Goal: Task Accomplishment & Management: Use online tool/utility

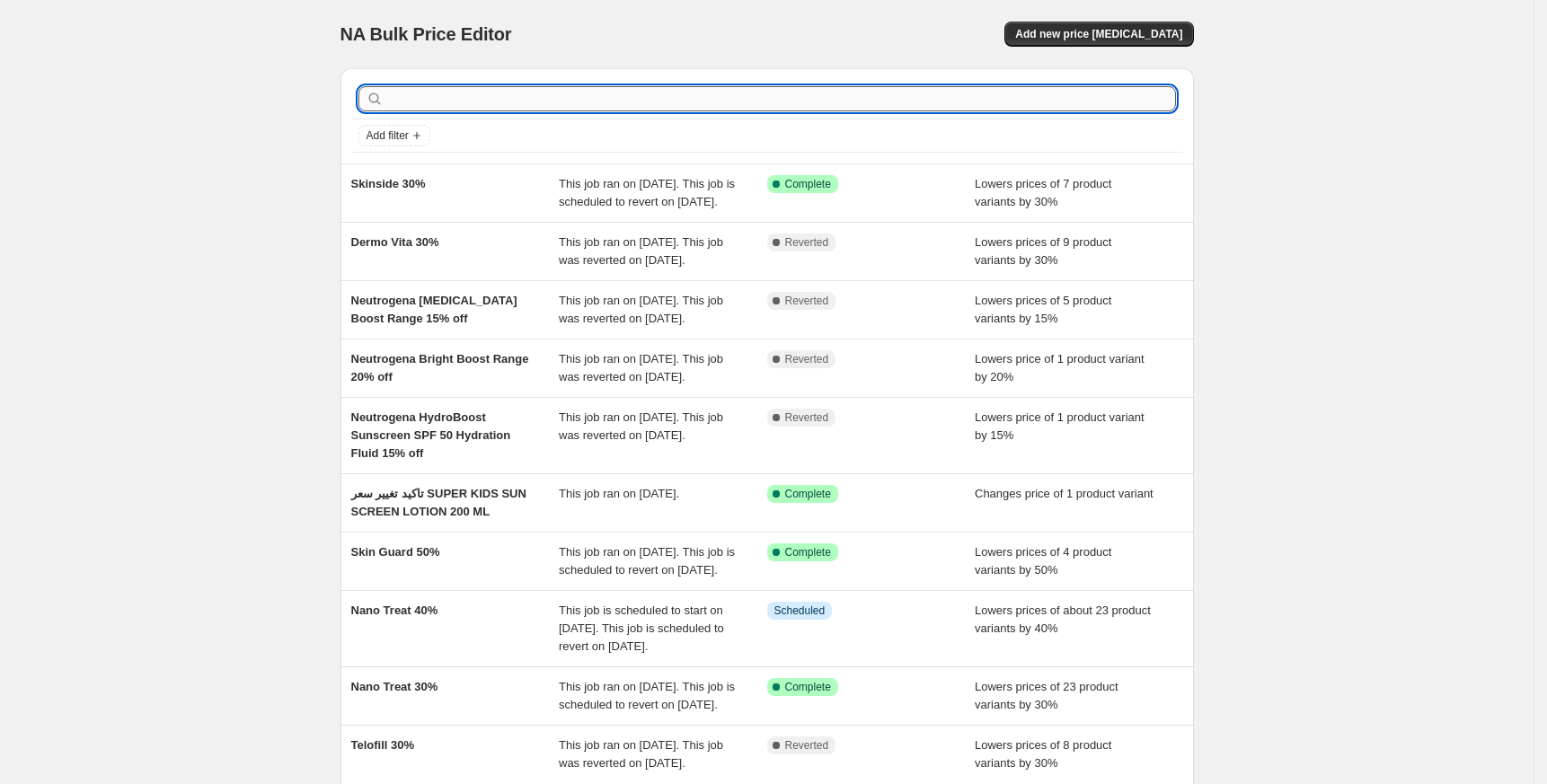
click at [1034, 100] on input "text" at bounding box center [780, 98] width 788 height 25
type input "Kolagra"
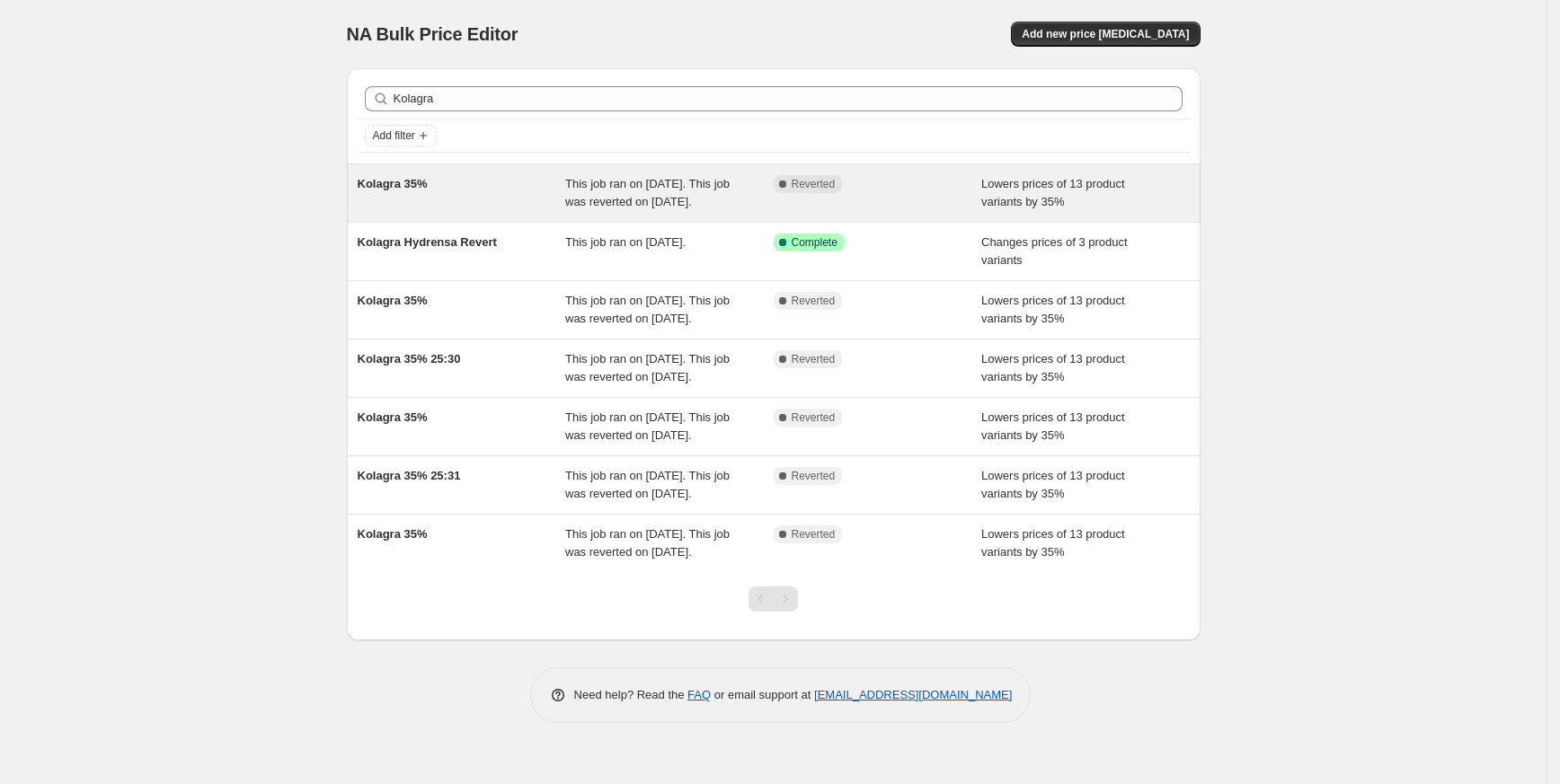
click at [424, 191] on span "Kolagra 35%" at bounding box center [393, 184] width 70 height 14
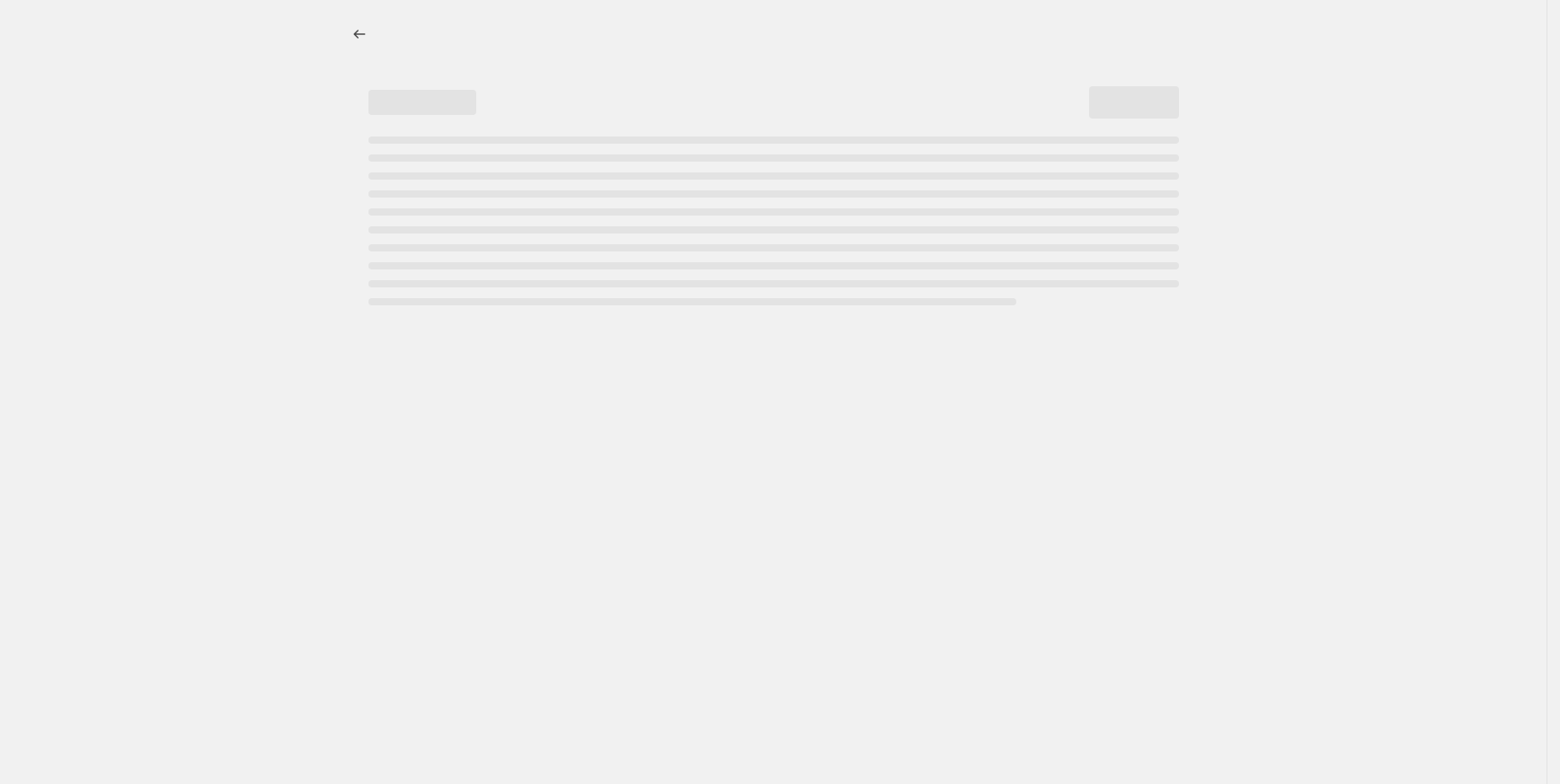
select select "percentage"
select select "collection"
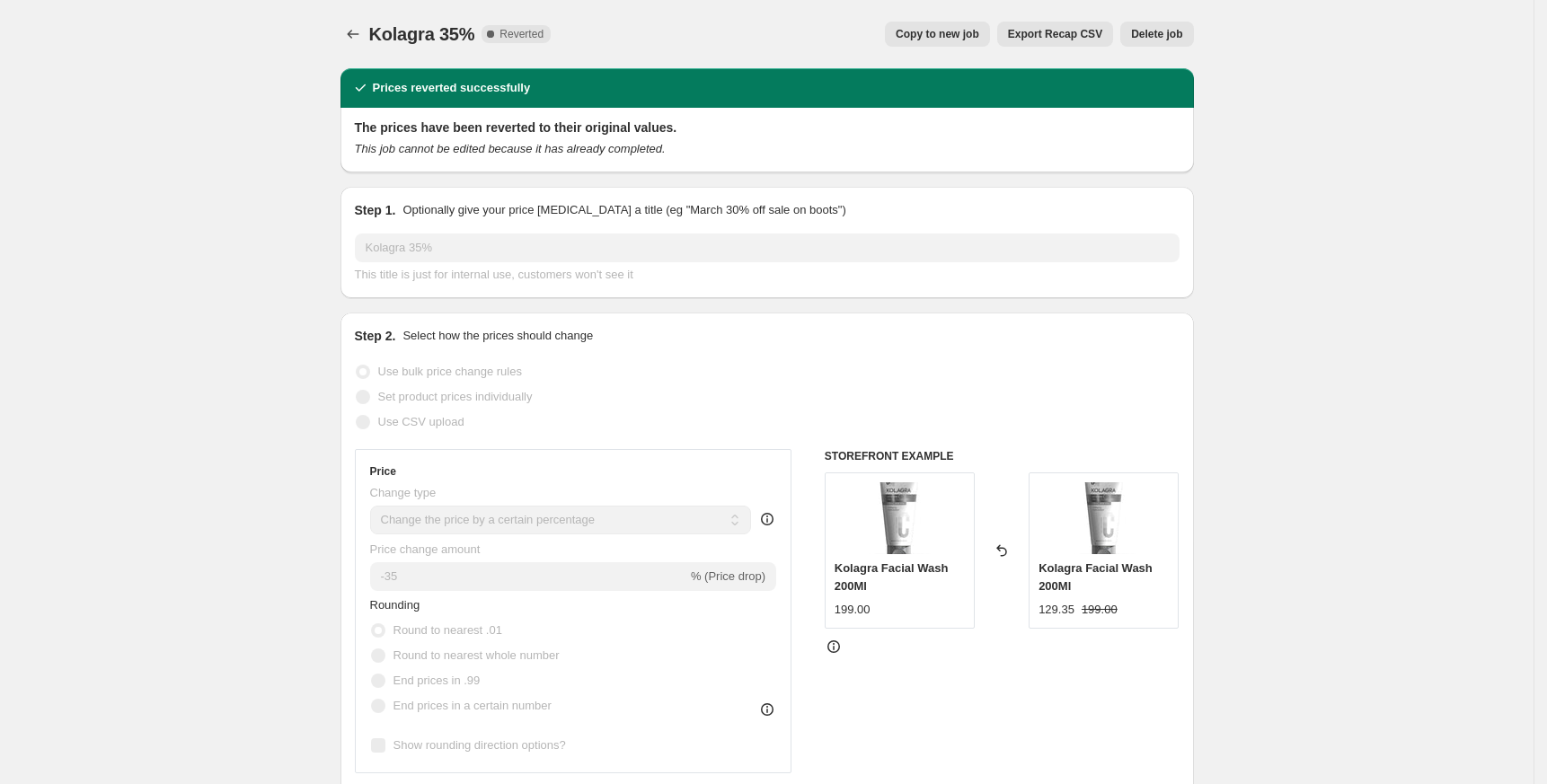
click at [955, 26] on button "Copy to new job" at bounding box center [938, 34] width 105 height 25
select select "percentage"
select select "collection"
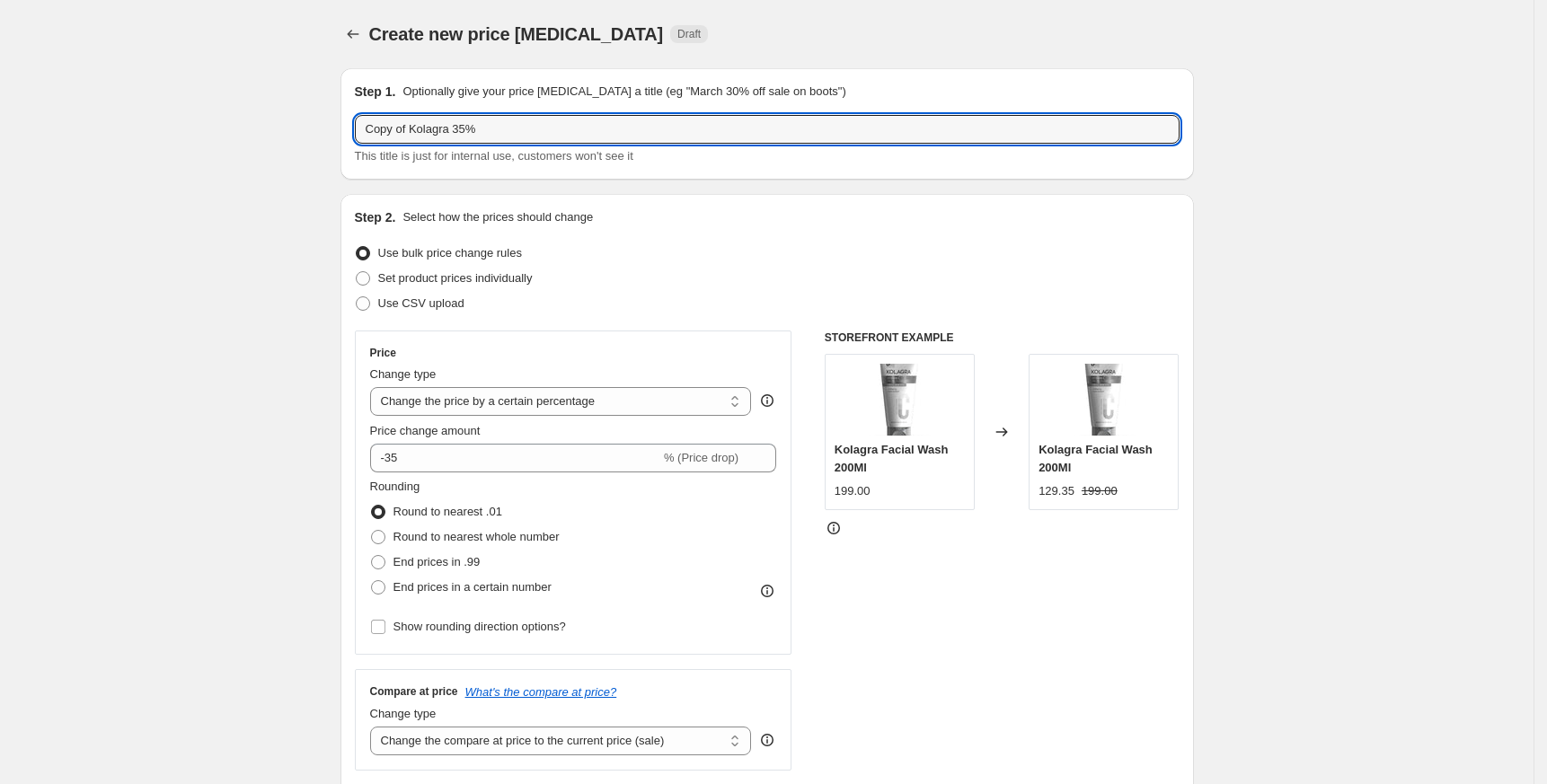
drag, startPoint x: 416, startPoint y: 134, endPoint x: 113, endPoint y: 163, distance: 304.4
click at [416, 127] on input "Kolagra 35%" at bounding box center [768, 129] width 825 height 29
type input "Kolagra 30%"
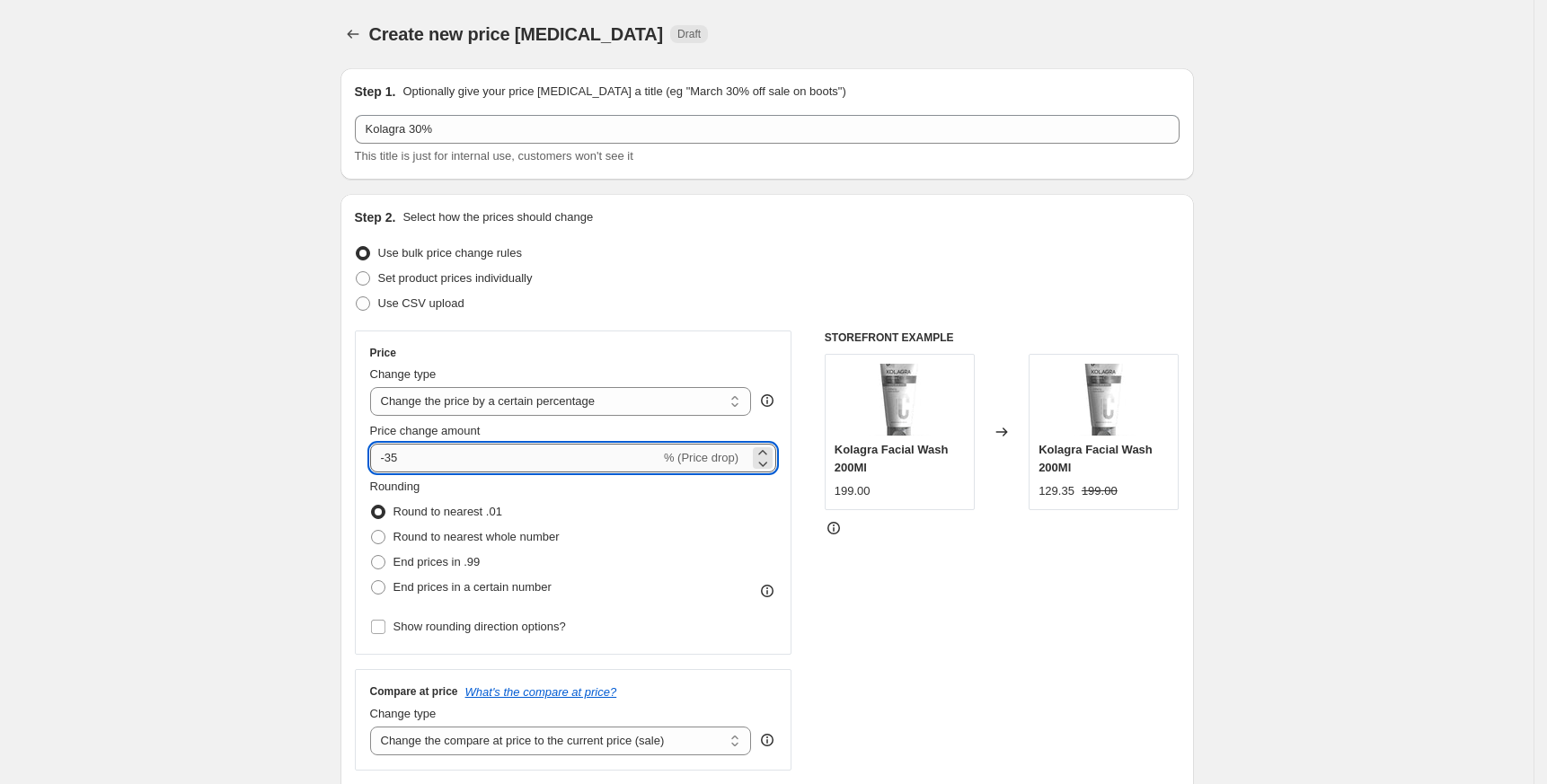
click at [399, 463] on input "-35" at bounding box center [515, 457] width 290 height 29
click at [421, 455] on input "-30" at bounding box center [515, 457] width 290 height 29
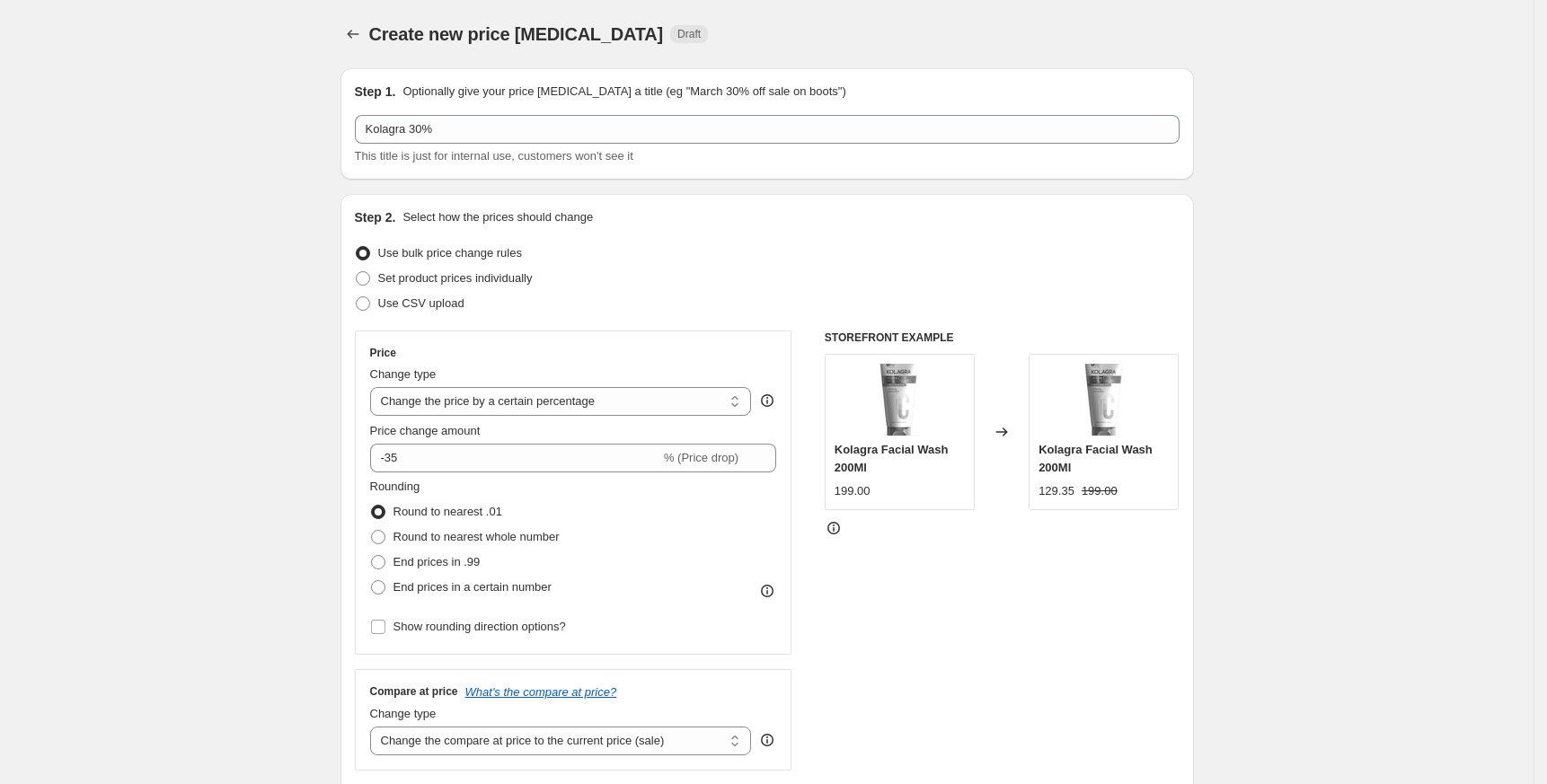
click at [499, 452] on input "-35" at bounding box center [515, 457] width 290 height 29
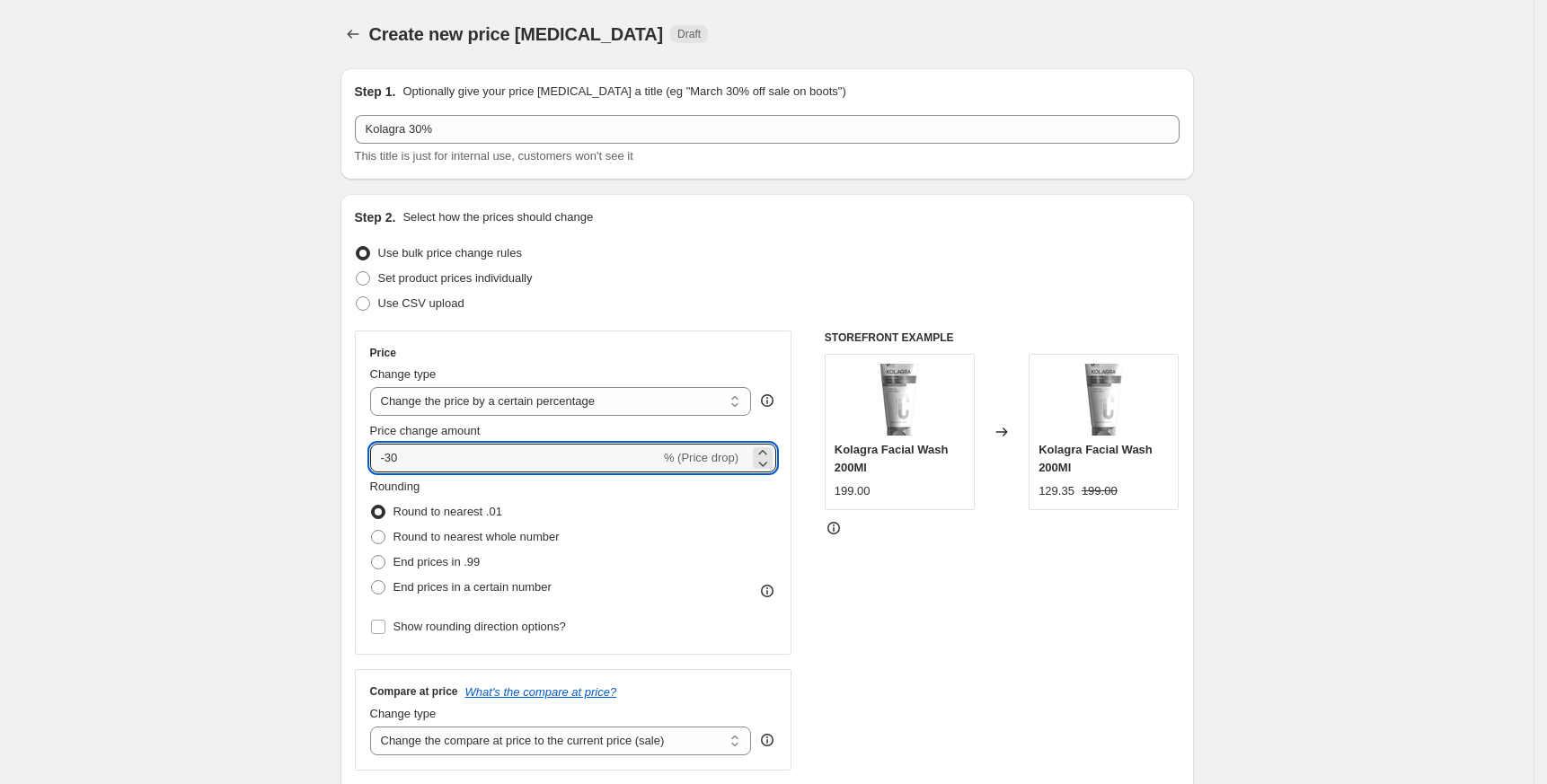
type input "-30"
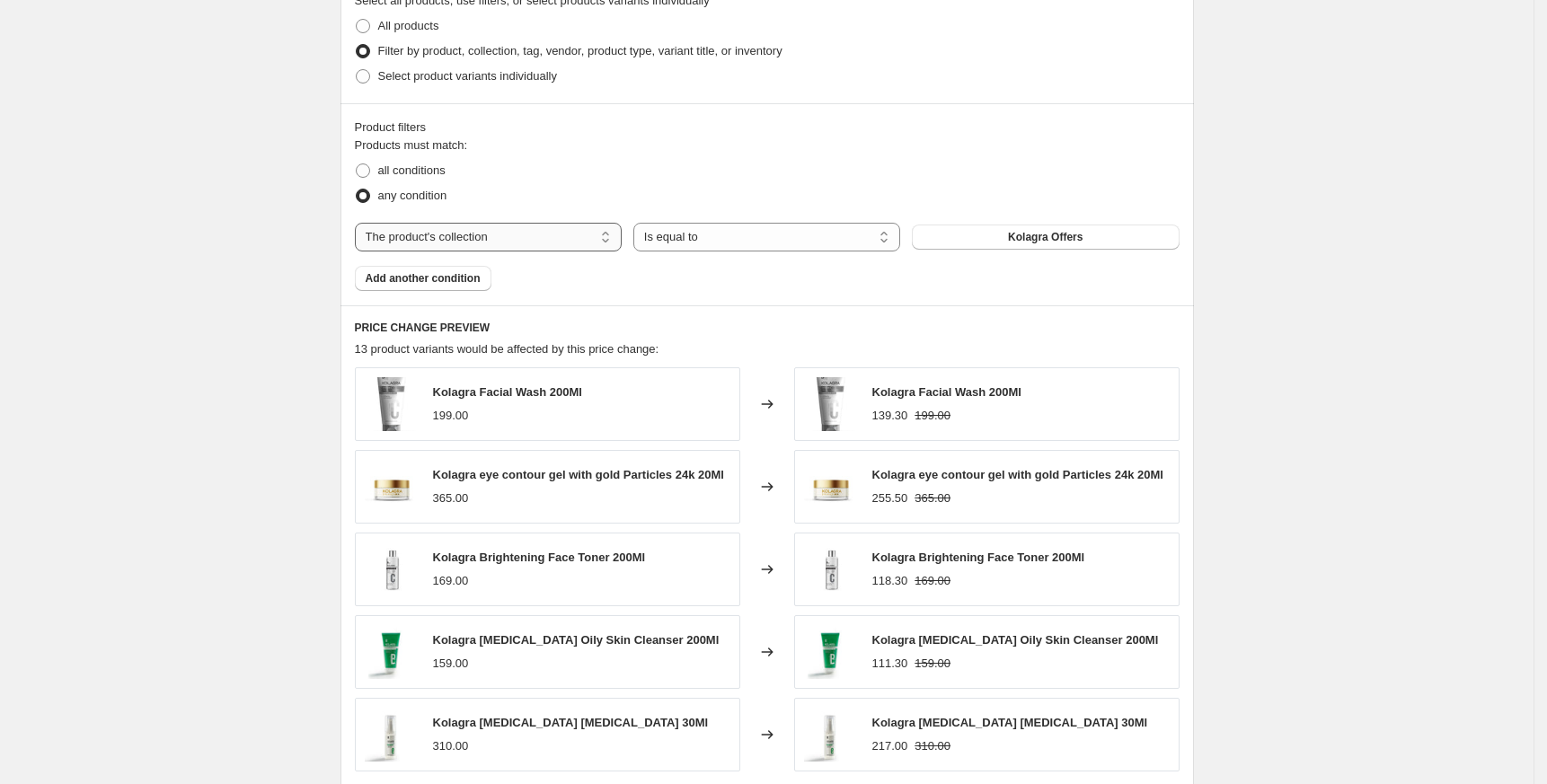
scroll to position [855, 0]
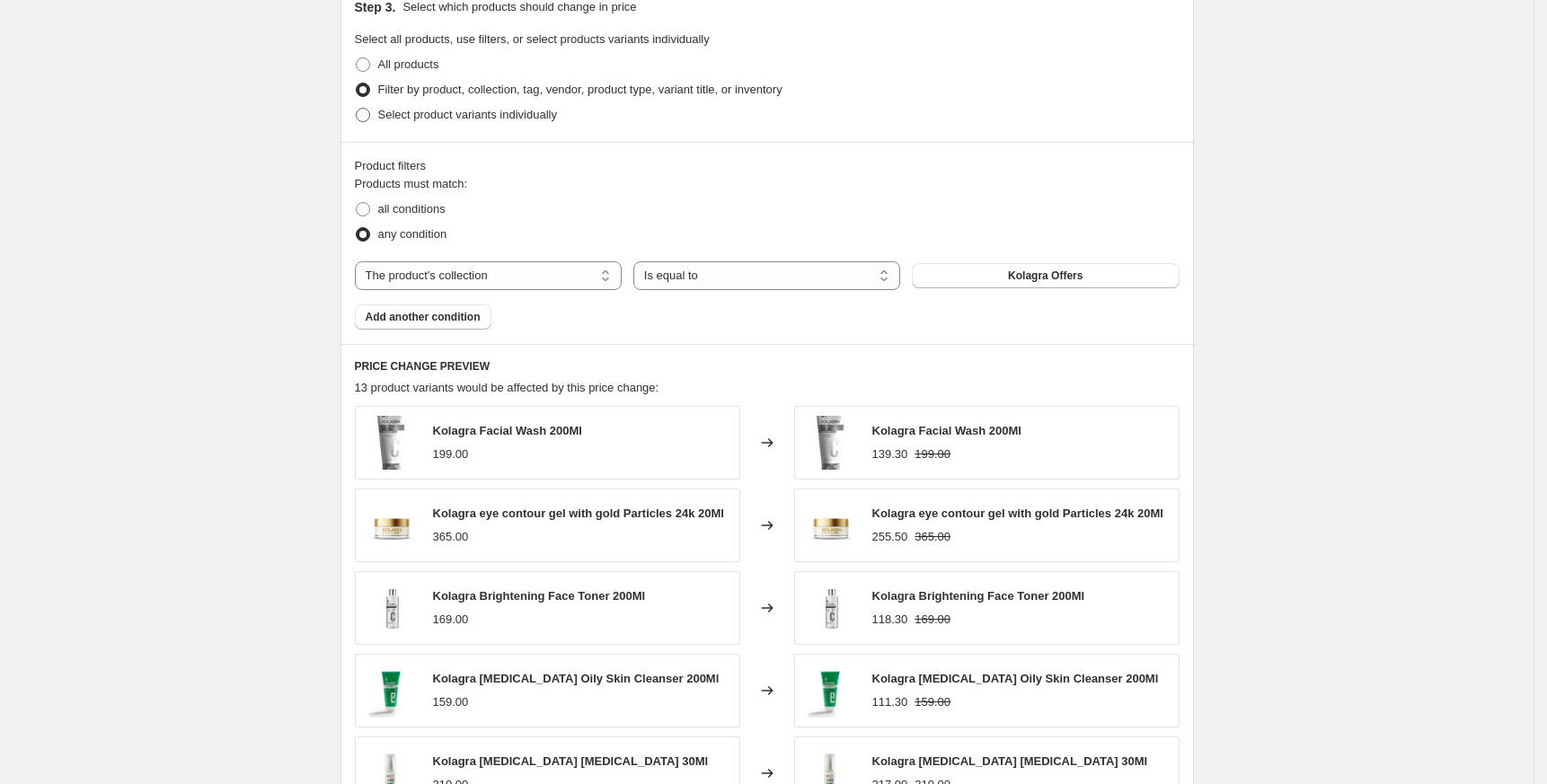
click at [454, 124] on label "Select product variants individually" at bounding box center [455, 114] width 202 height 25
click at [357, 108] on input "Select product variants individually" at bounding box center [356, 107] width 1 height 1
radio input "true"
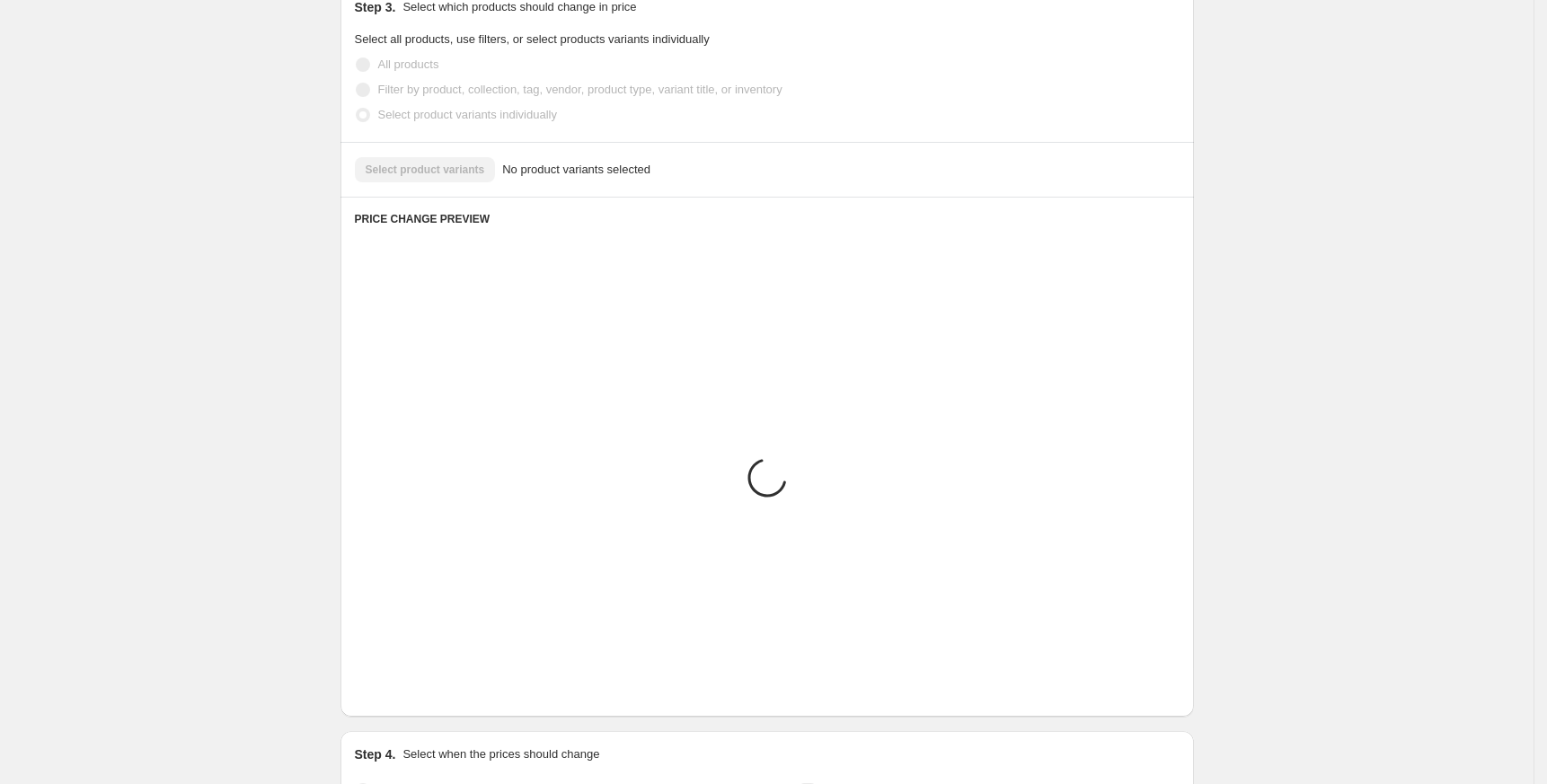
scroll to position [613, 0]
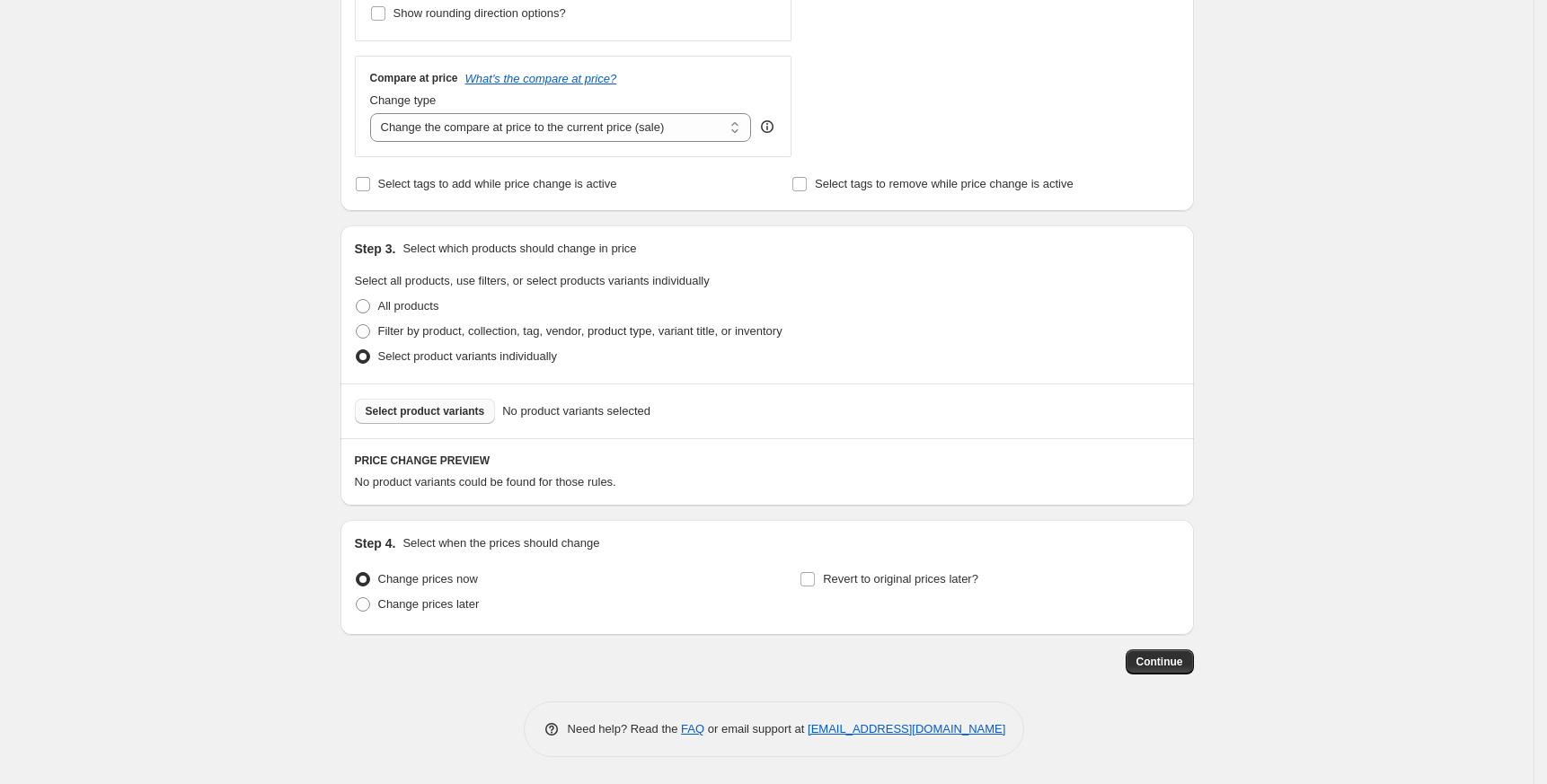
click at [422, 414] on span "Select product variants" at bounding box center [426, 411] width 119 height 14
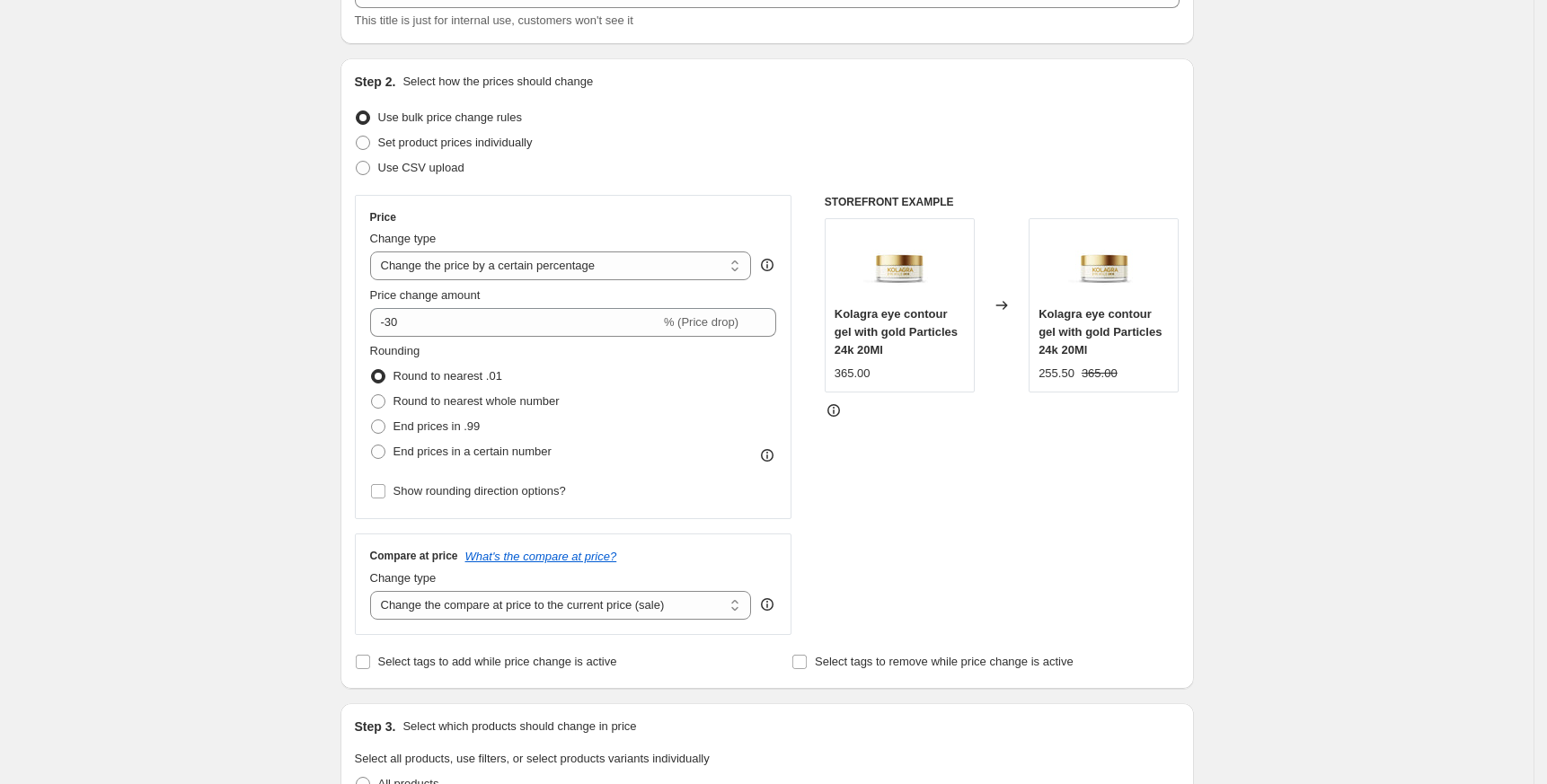
scroll to position [0, 0]
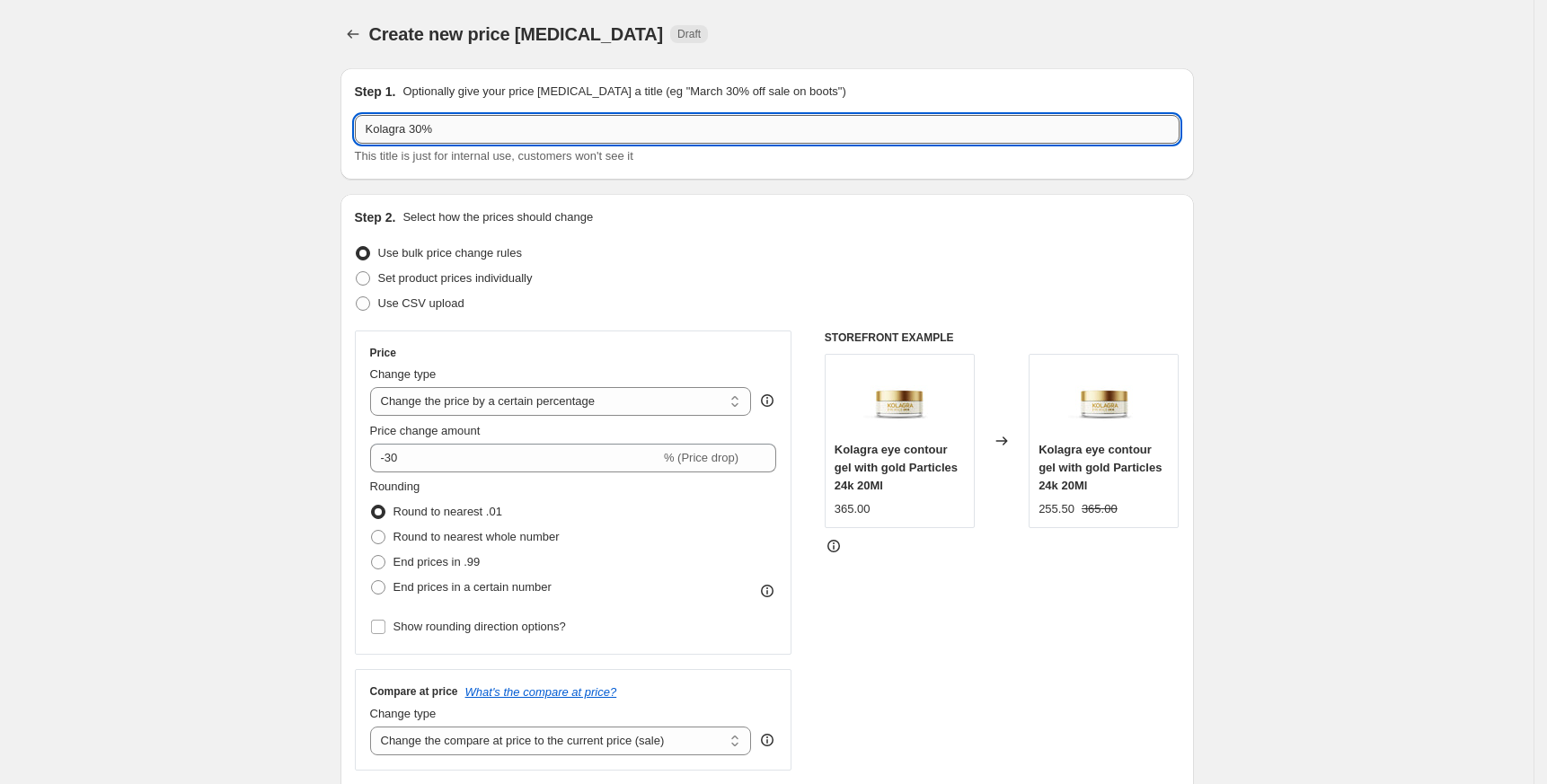
click at [516, 137] on input "Kolagra 30%" at bounding box center [768, 129] width 825 height 29
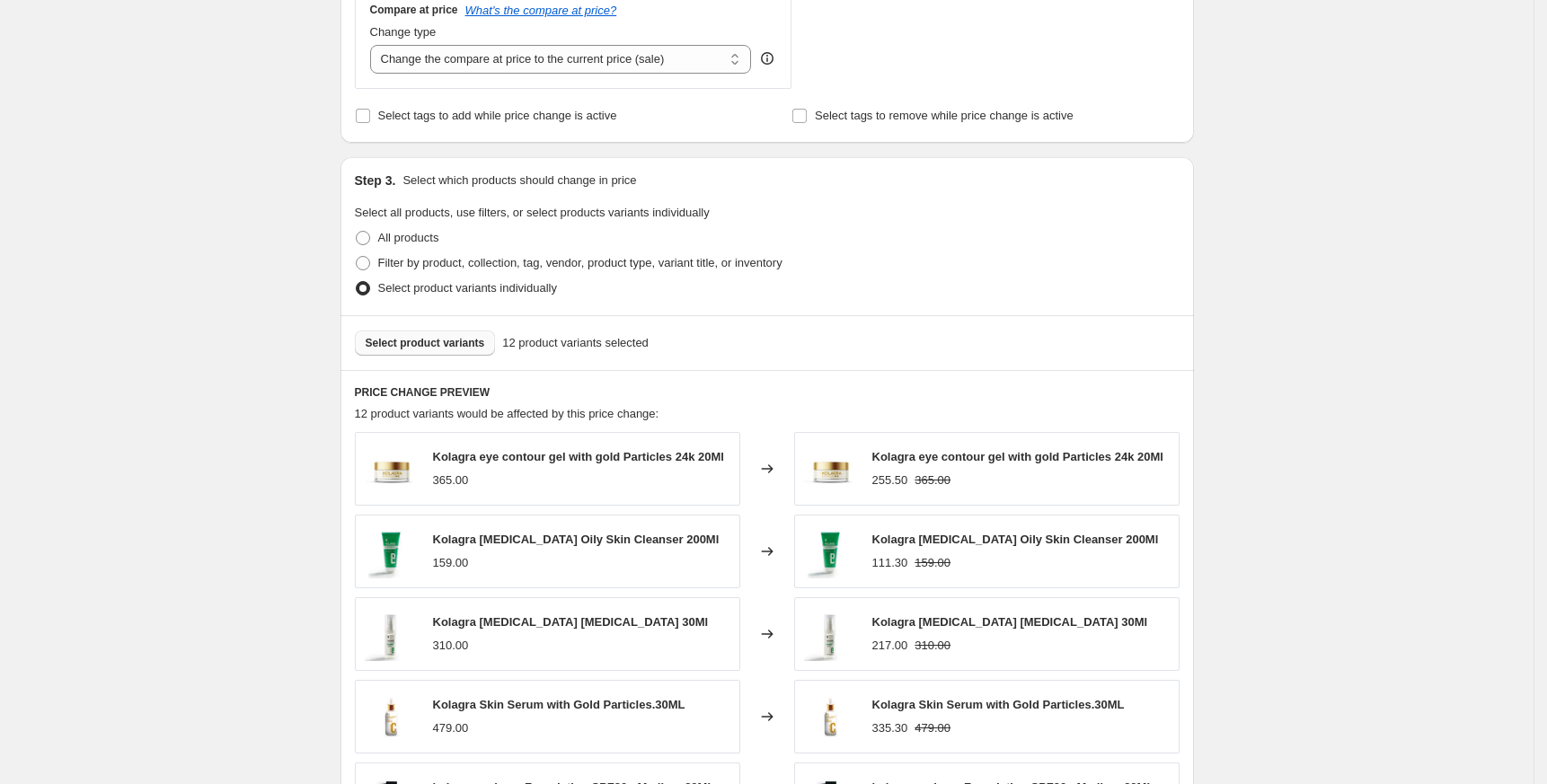
scroll to position [1067, 0]
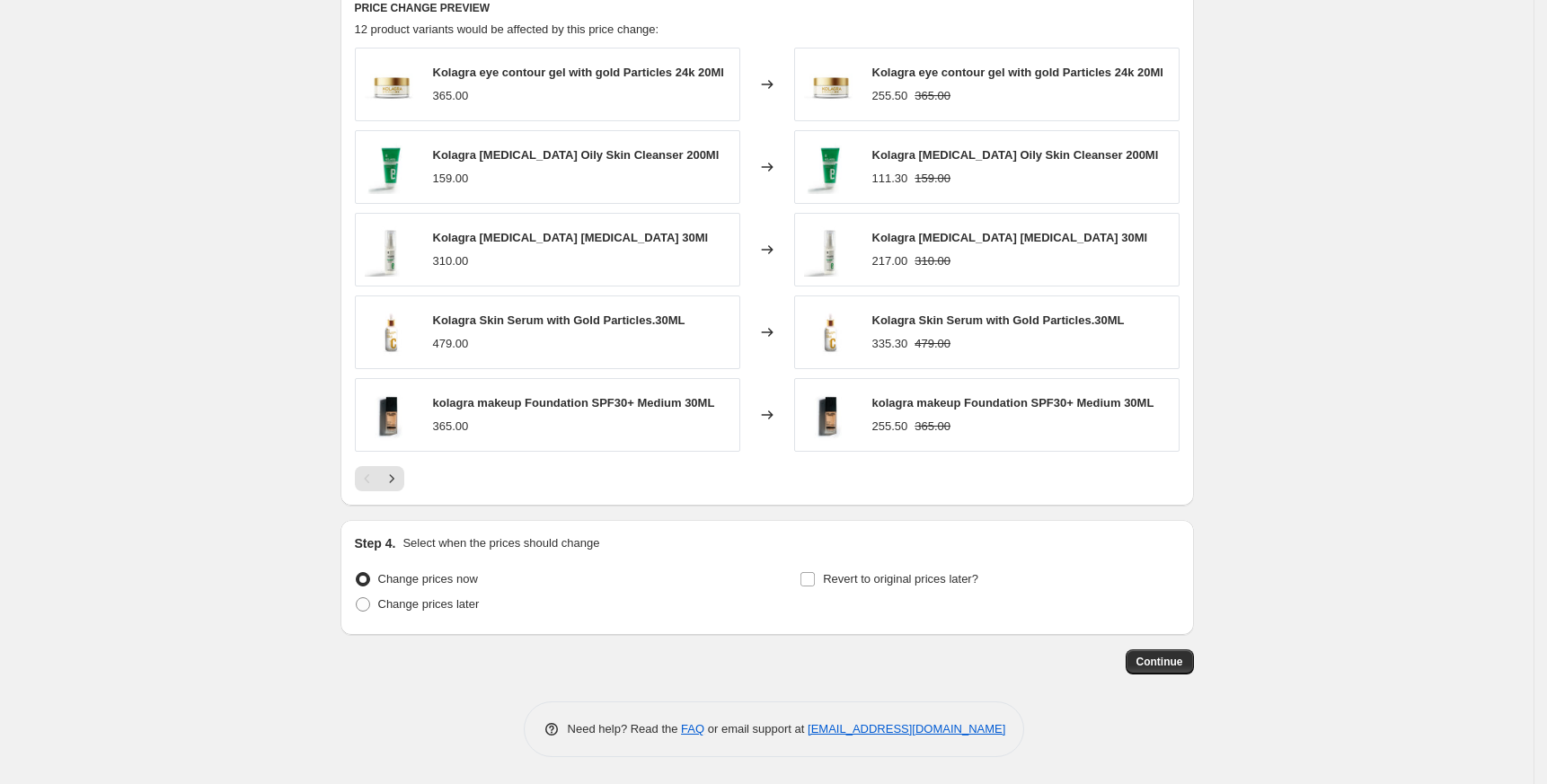
type input "Kolagra 30% Not All"
click at [485, 152] on span "Kolagra [MEDICAL_DATA] Oily Skin Cleanser 200Ml" at bounding box center [577, 155] width 286 height 14
click at [527, 235] on span "Kolagra [MEDICAL_DATA] [MEDICAL_DATA] 30Ml" at bounding box center [571, 237] width 275 height 14
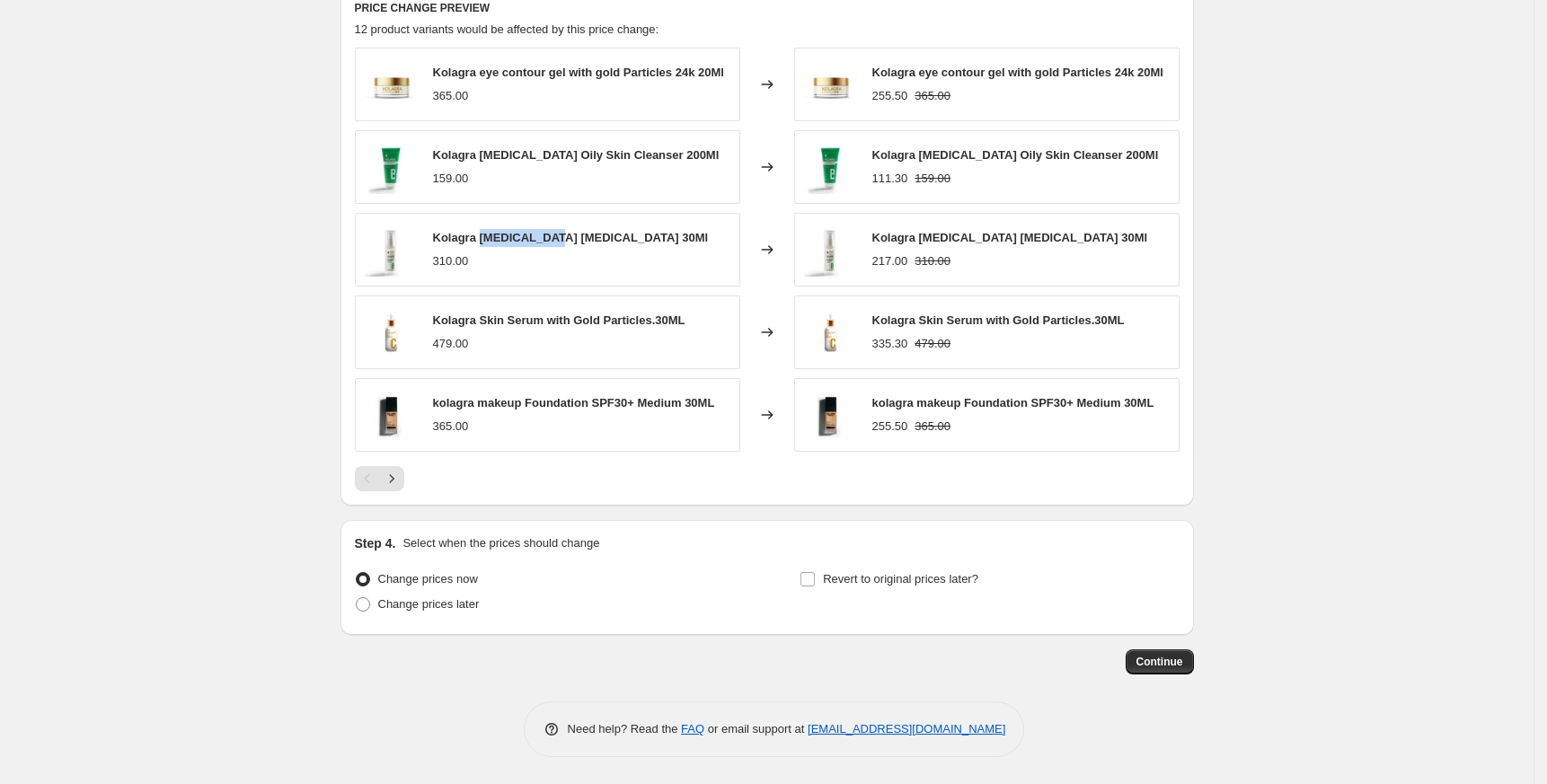
click at [527, 235] on span "Kolagra [MEDICAL_DATA] [MEDICAL_DATA] 30Ml" at bounding box center [571, 237] width 275 height 14
click at [541, 402] on span "kolagra makeup Foundation SPF30+ Medium 30ML" at bounding box center [575, 403] width 282 height 14
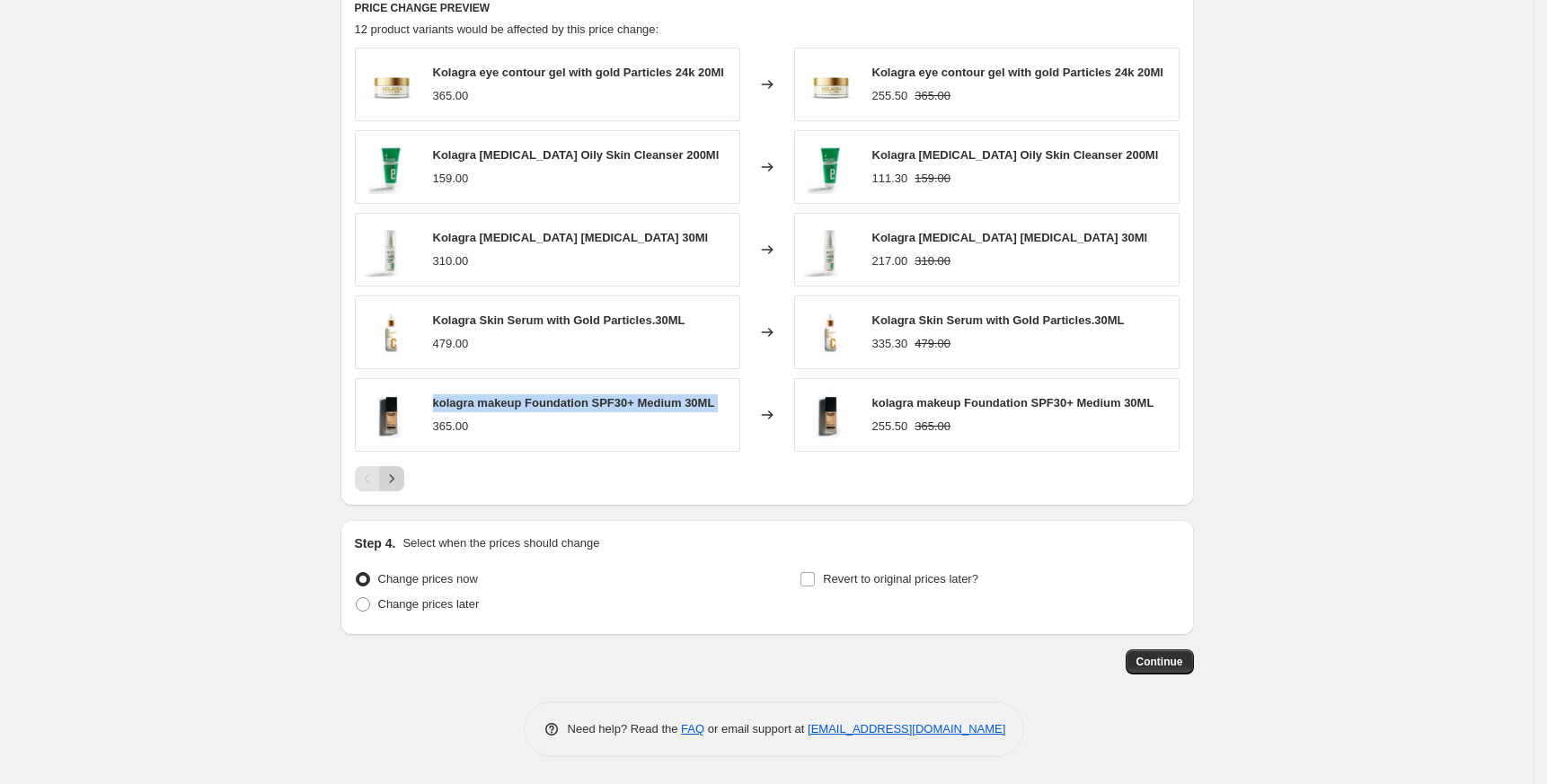
click at [401, 480] on icon "Next" at bounding box center [392, 479] width 18 height 18
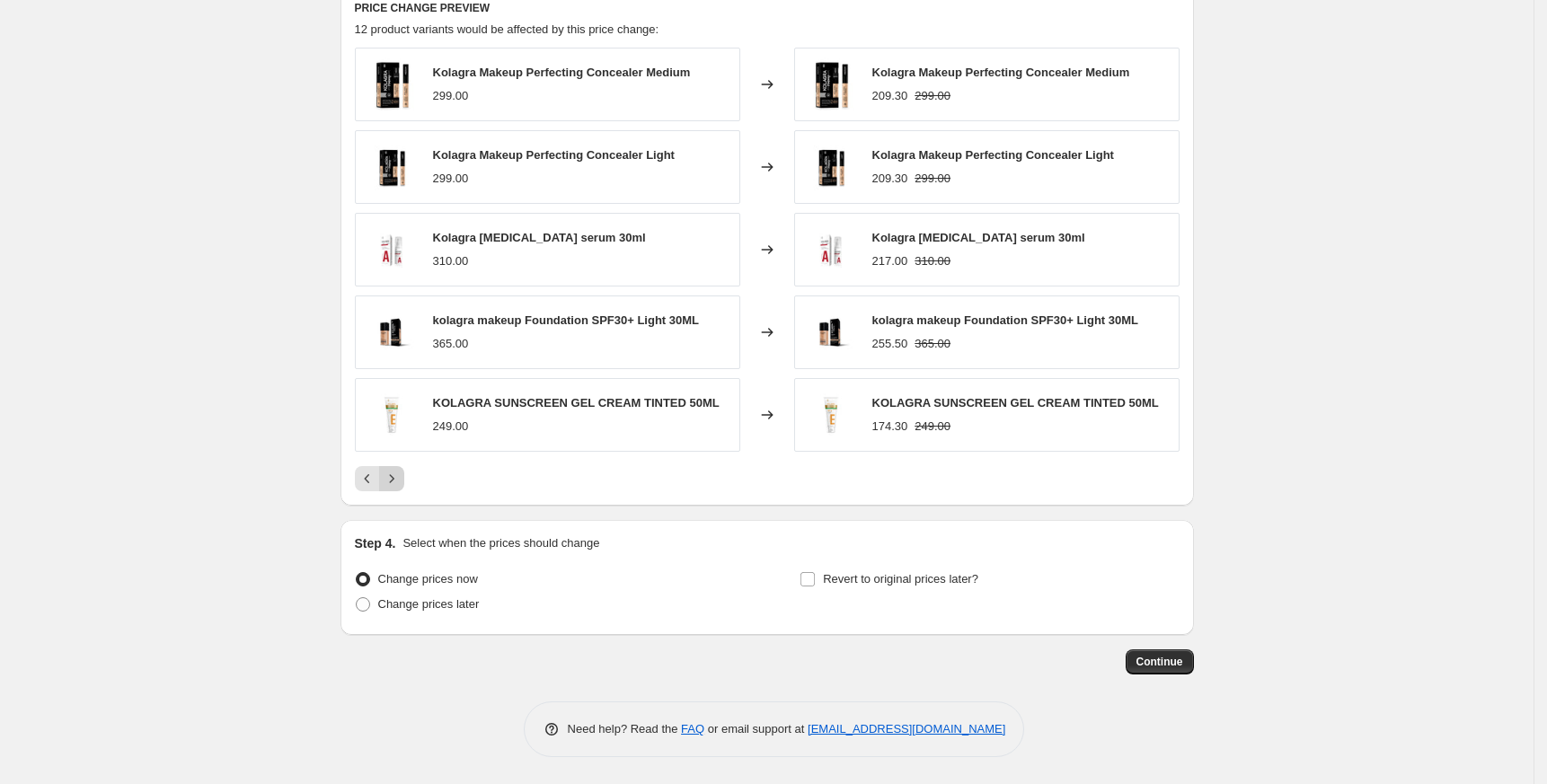
click at [389, 476] on icon "Next" at bounding box center [392, 479] width 18 height 18
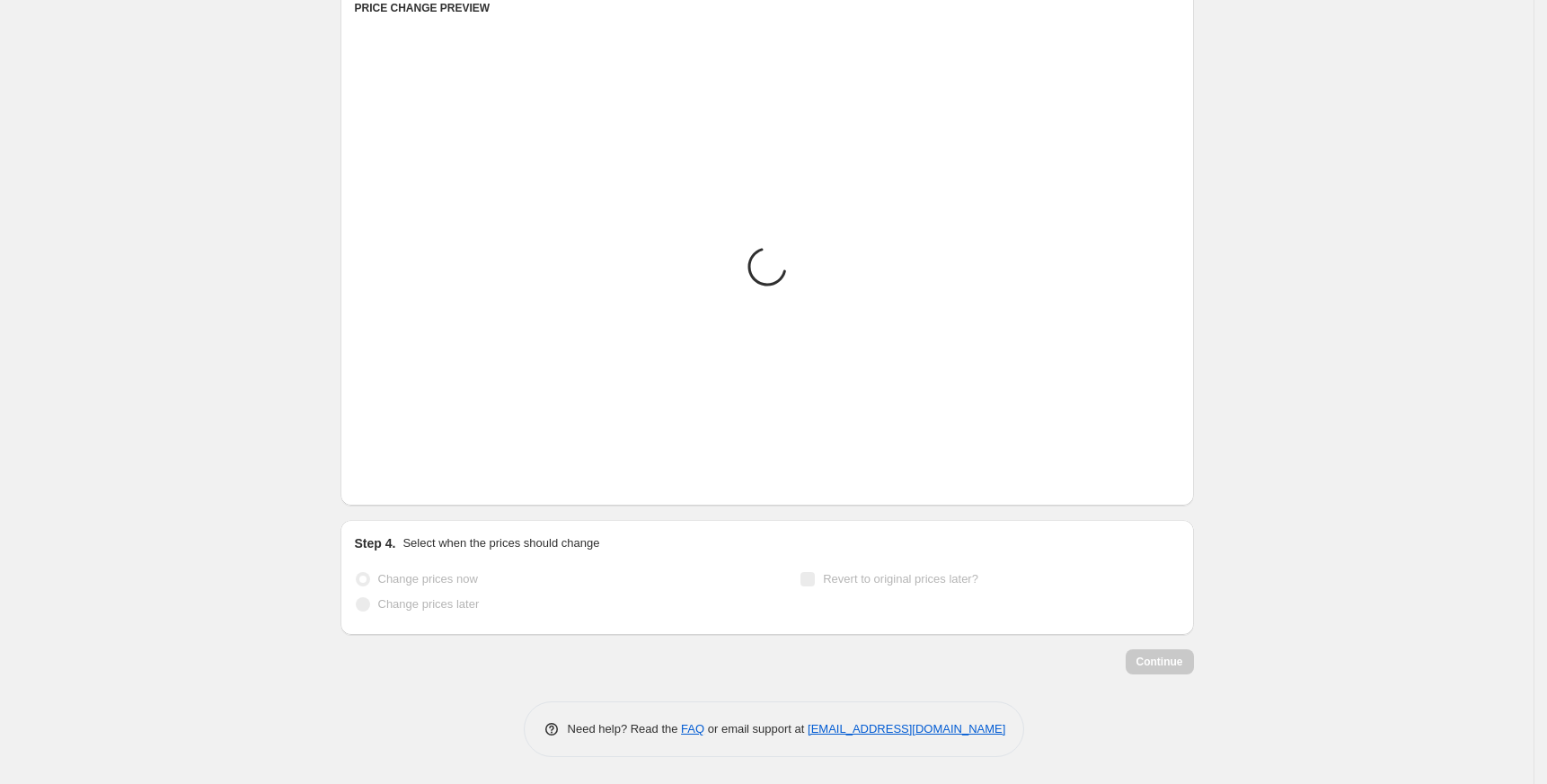
scroll to position [819, 0]
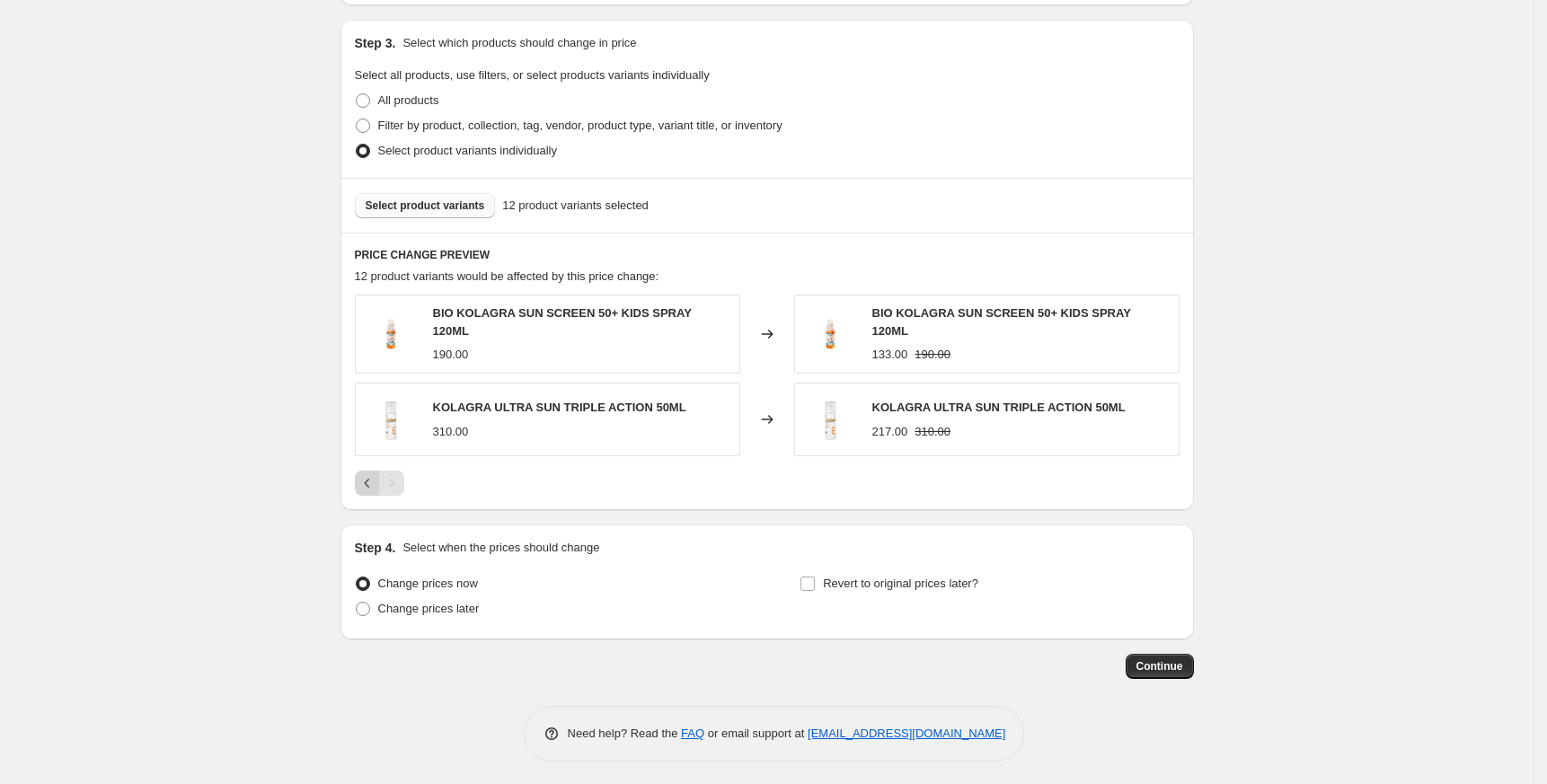
click at [367, 481] on icon "Previous" at bounding box center [368, 483] width 18 height 18
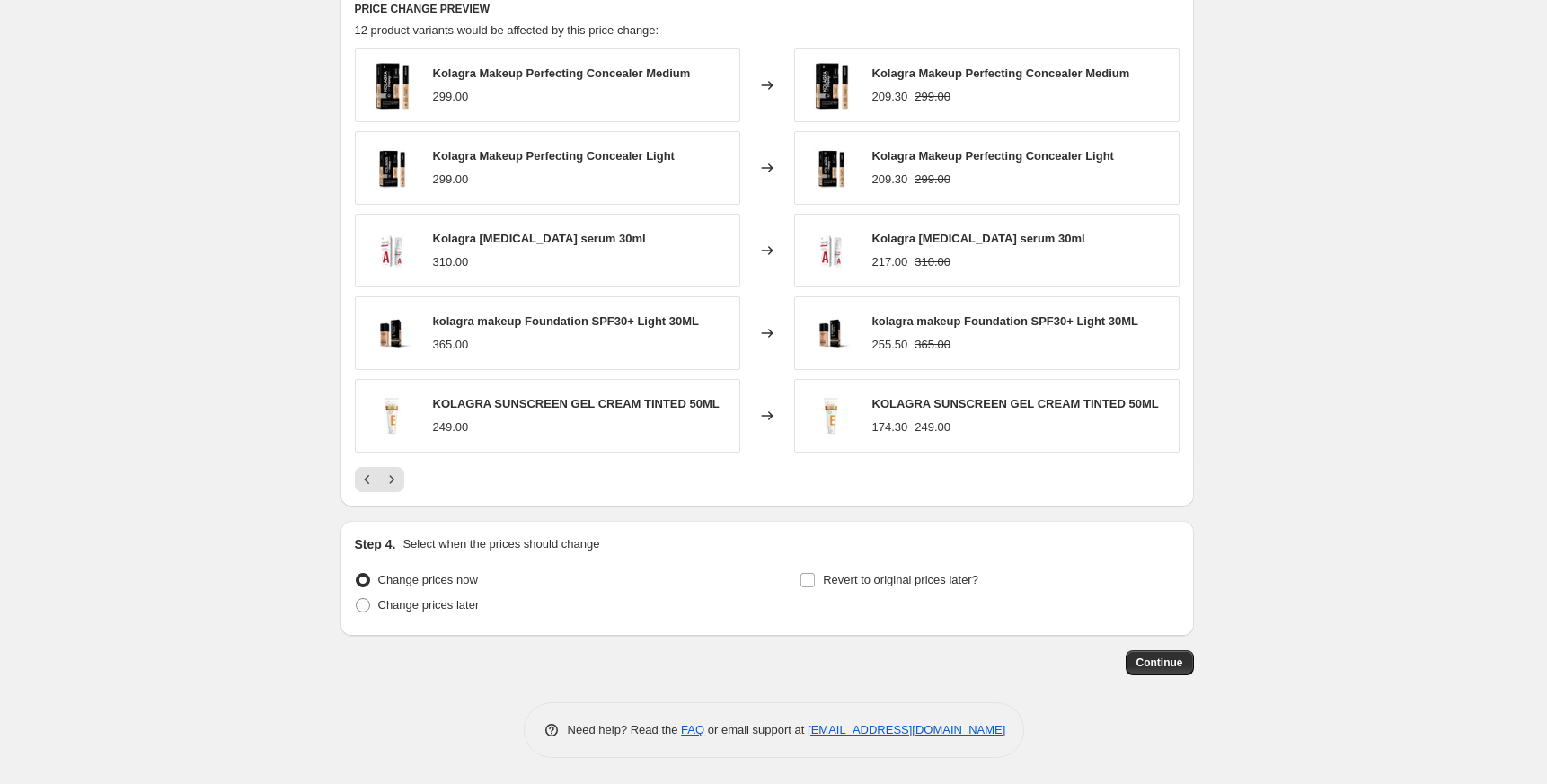
scroll to position [1067, 0]
click at [910, 585] on span "Revert to original prices later?" at bounding box center [901, 579] width 155 height 14
click at [815, 585] on input "Revert to original prices later?" at bounding box center [807, 579] width 14 height 14
checkbox input "true"
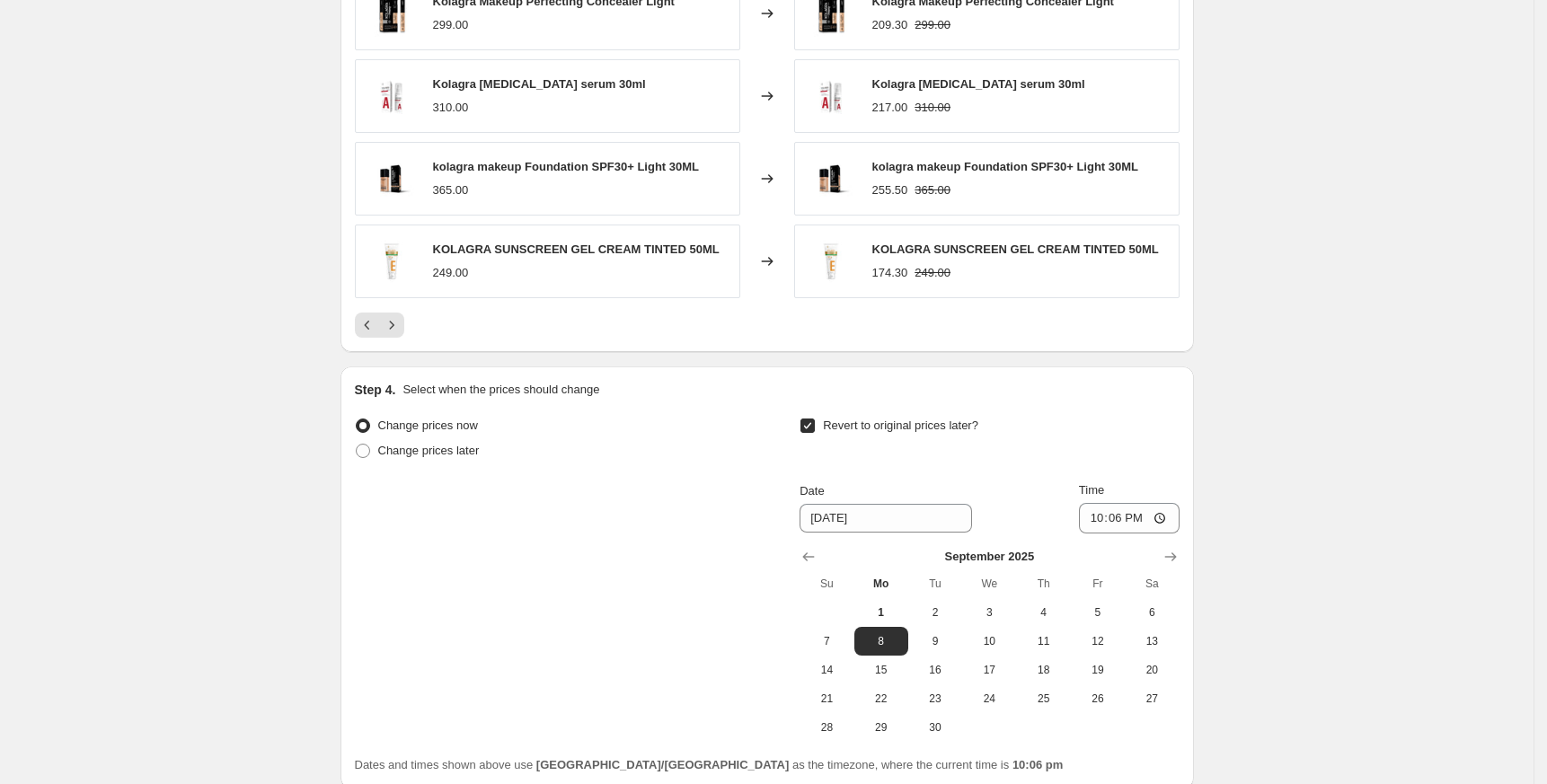
scroll to position [1374, 0]
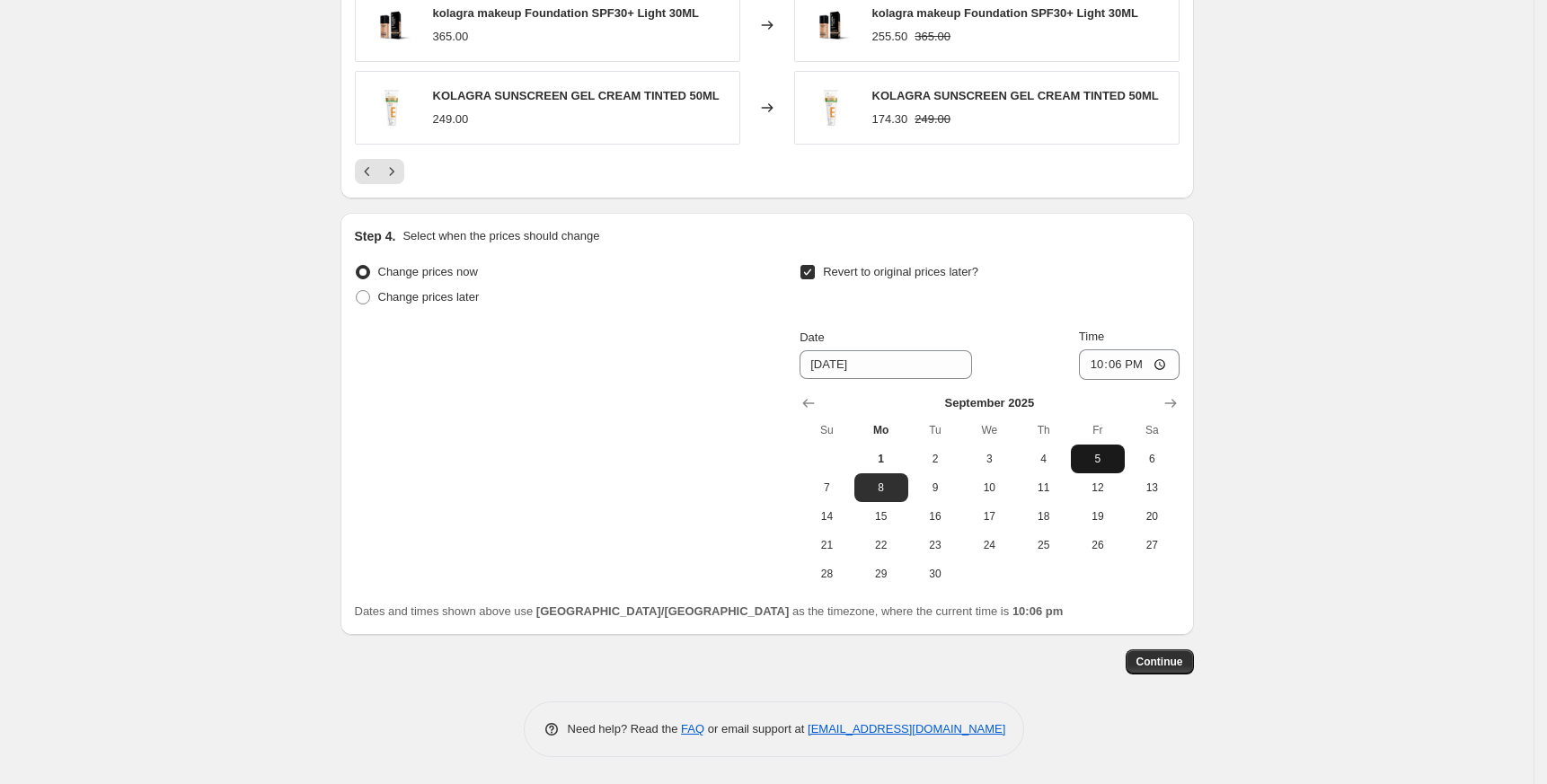
click at [1106, 457] on span "5" at bounding box center [1098, 459] width 40 height 14
type input "[DATE]"
click at [1111, 367] on input "22:06" at bounding box center [1128, 365] width 100 height 31
type input "23:59"
click at [1183, 655] on span "Continue" at bounding box center [1159, 662] width 47 height 14
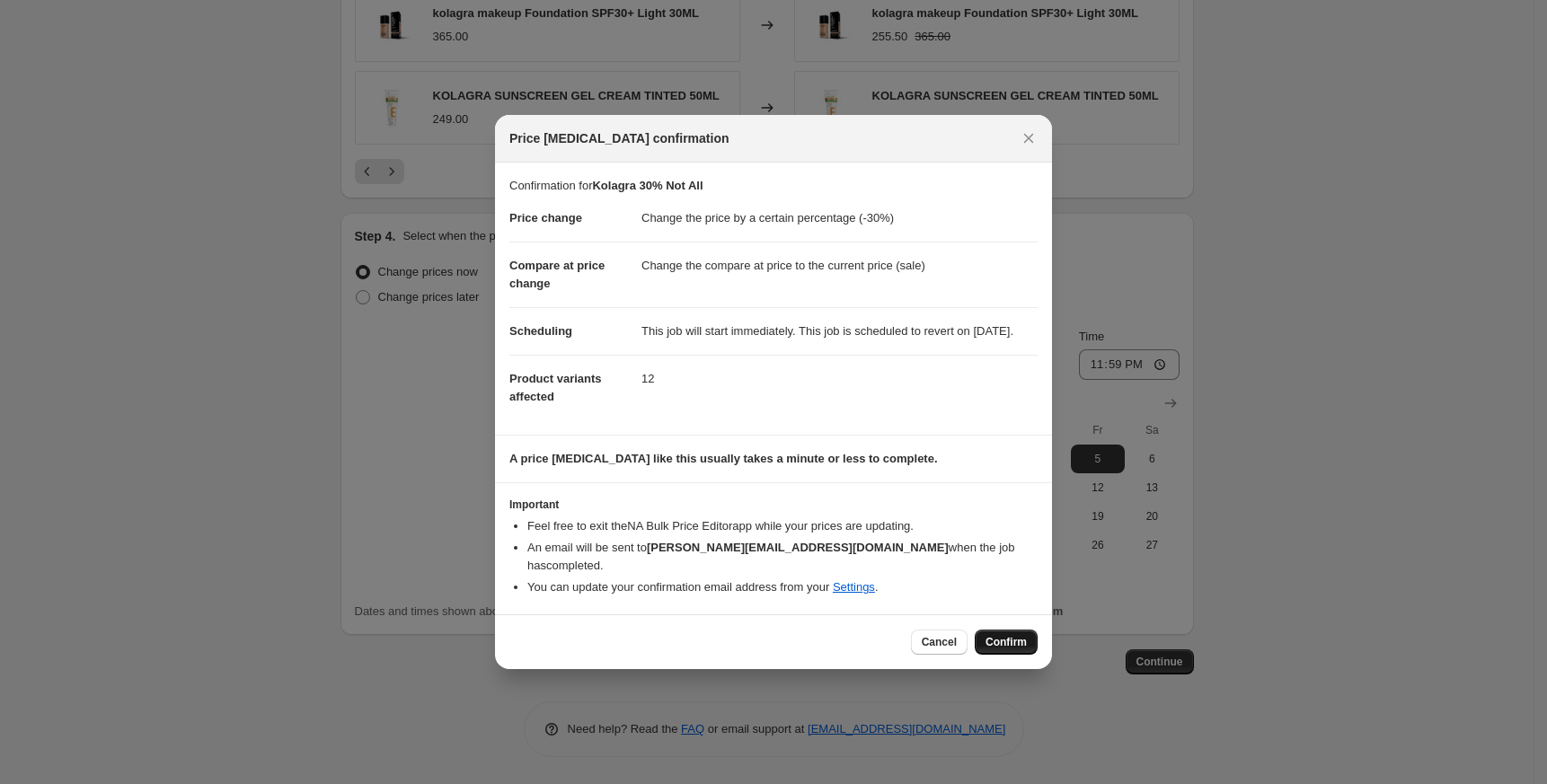
click at [1024, 642] on span "Confirm" at bounding box center [1006, 642] width 42 height 14
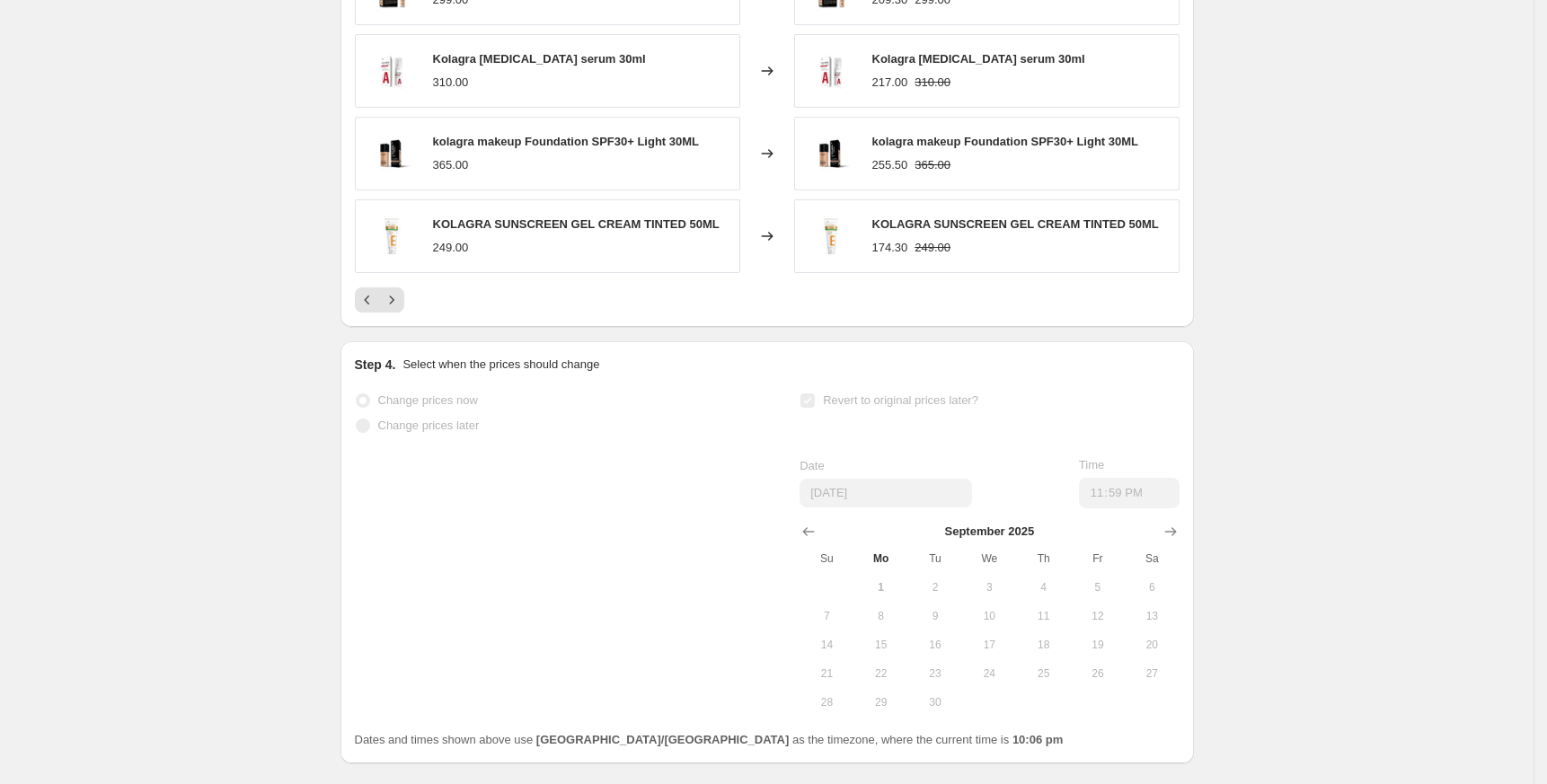
select select "percentage"
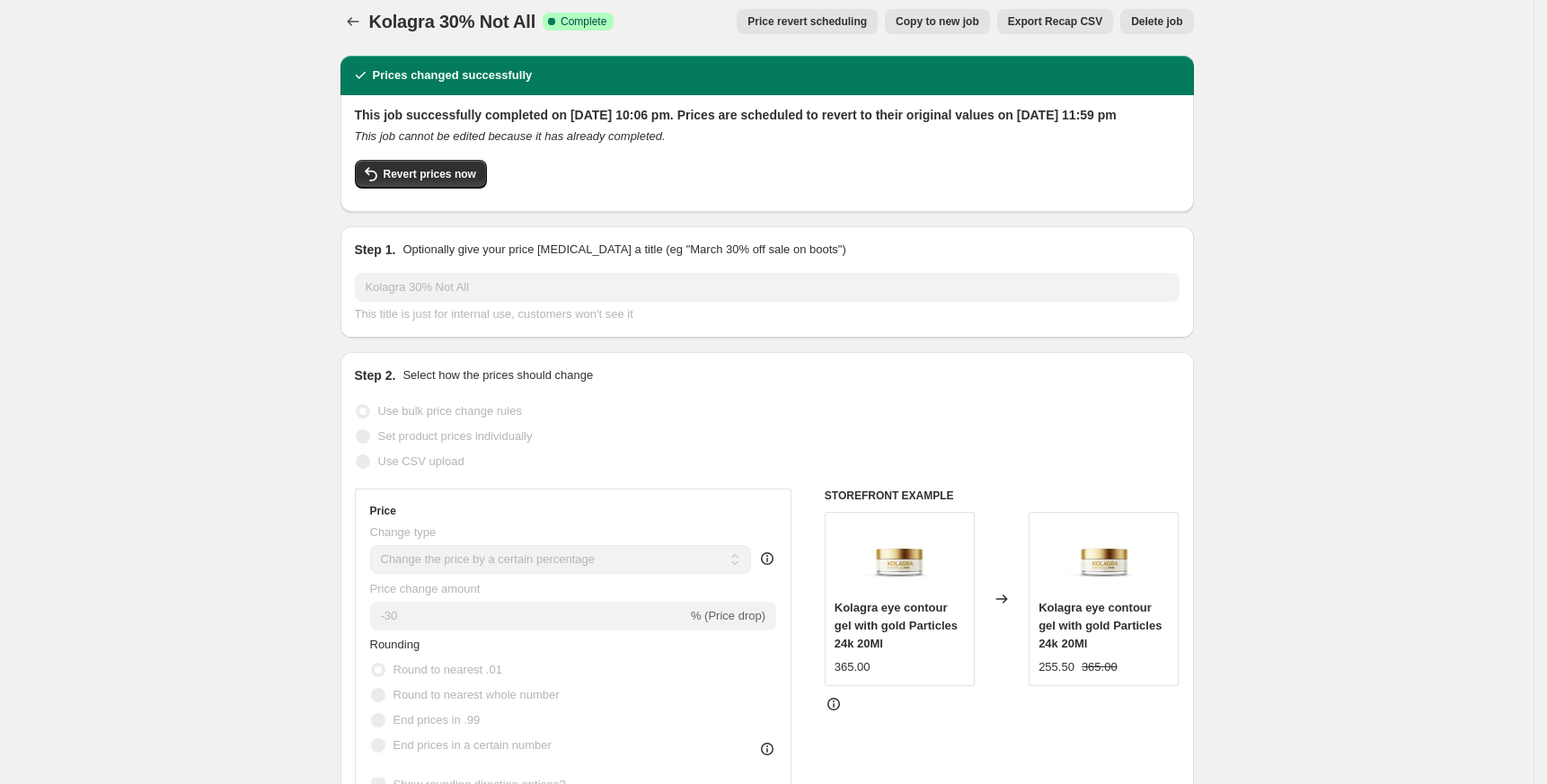
scroll to position [0, 0]
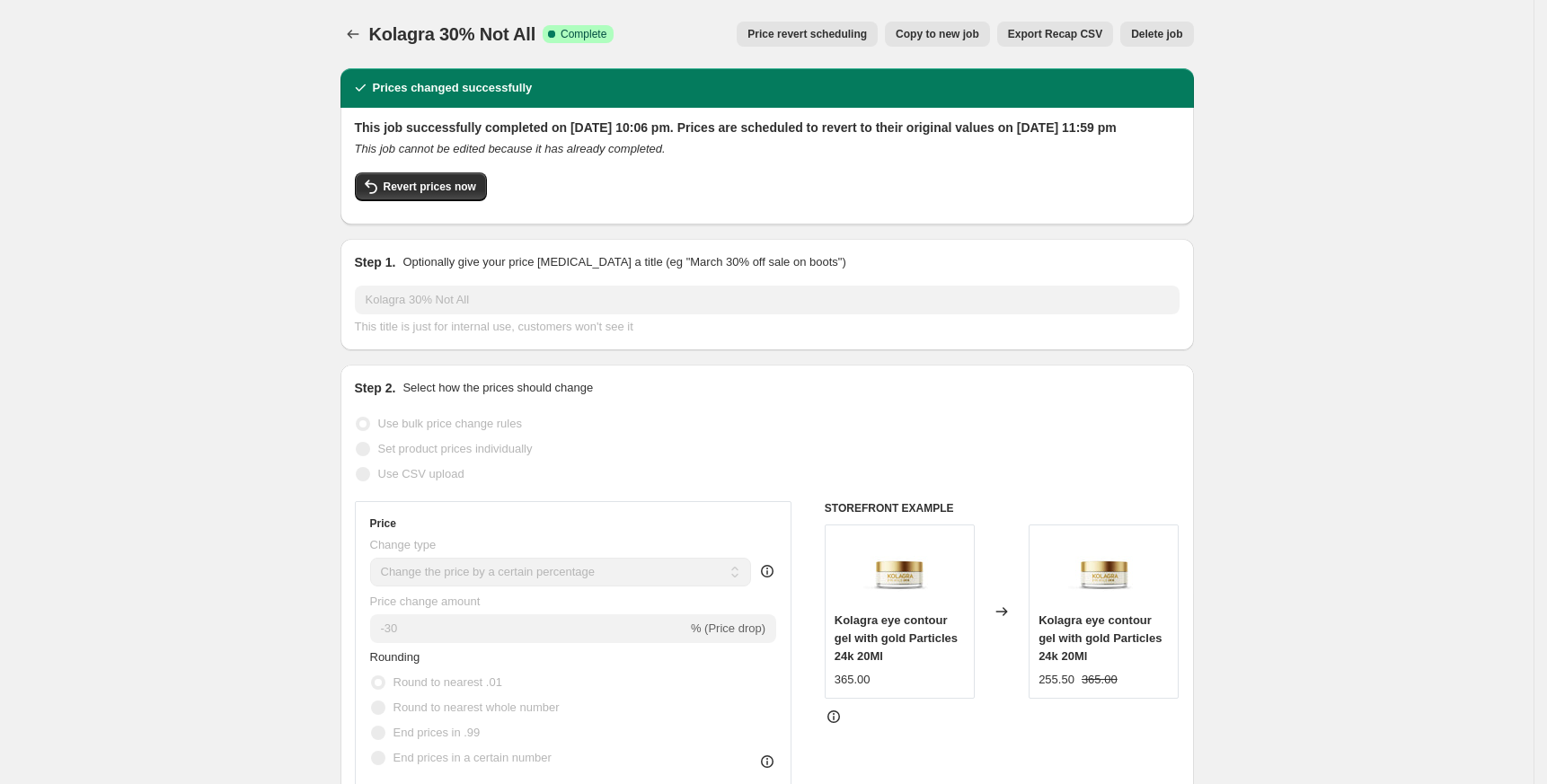
click at [399, 30] on span "Kolagra 30% Not All" at bounding box center [452, 34] width 167 height 20
copy span "Kolagra"
click at [357, 33] on icon "Price change jobs" at bounding box center [353, 34] width 18 height 18
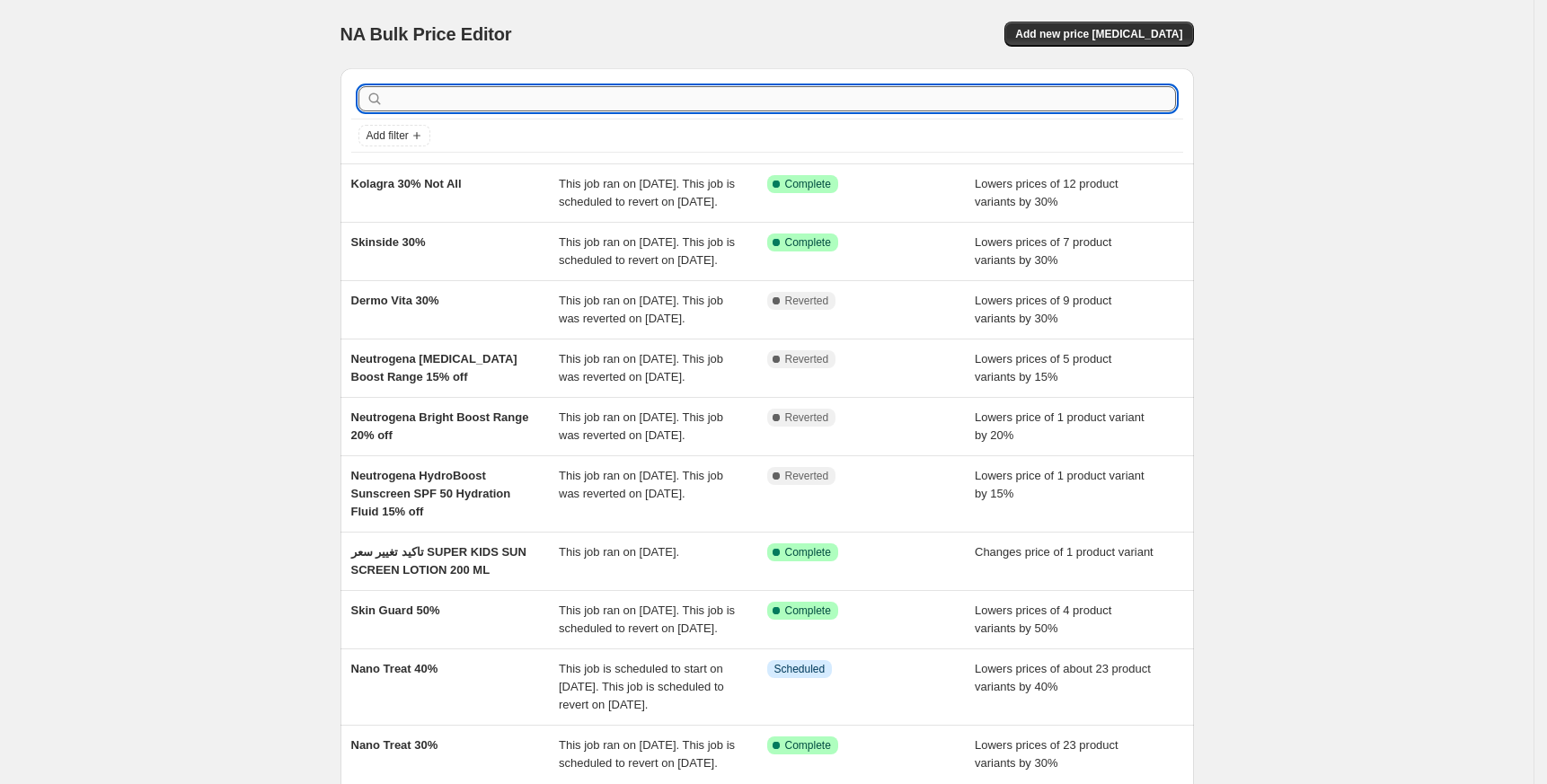
click at [469, 106] on input "text" at bounding box center [780, 98] width 788 height 25
paste input "Soralone"
type input "Soralone"
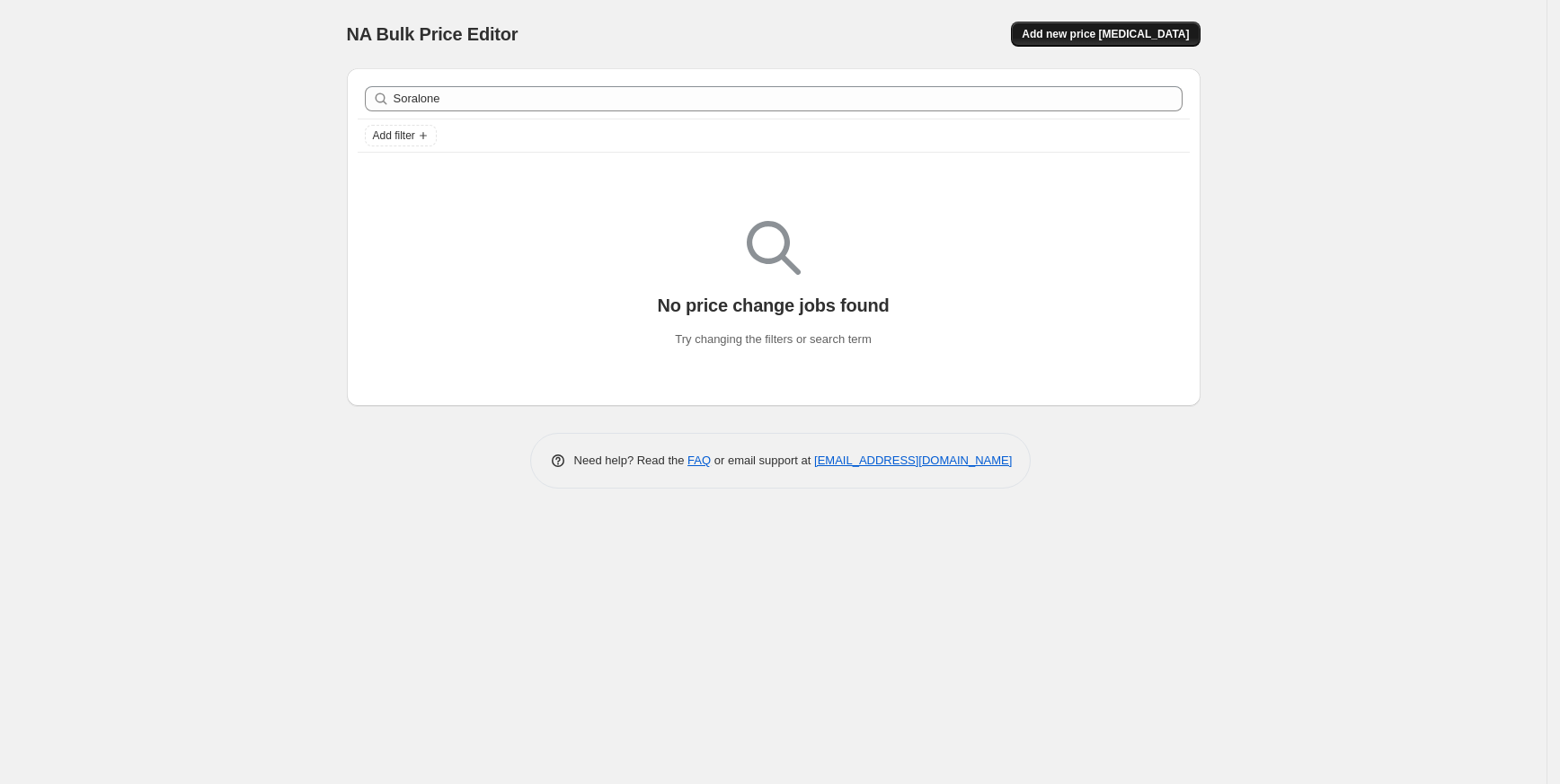
click at [1170, 31] on span "Add new price [MEDICAL_DATA]" at bounding box center [1105, 34] width 167 height 14
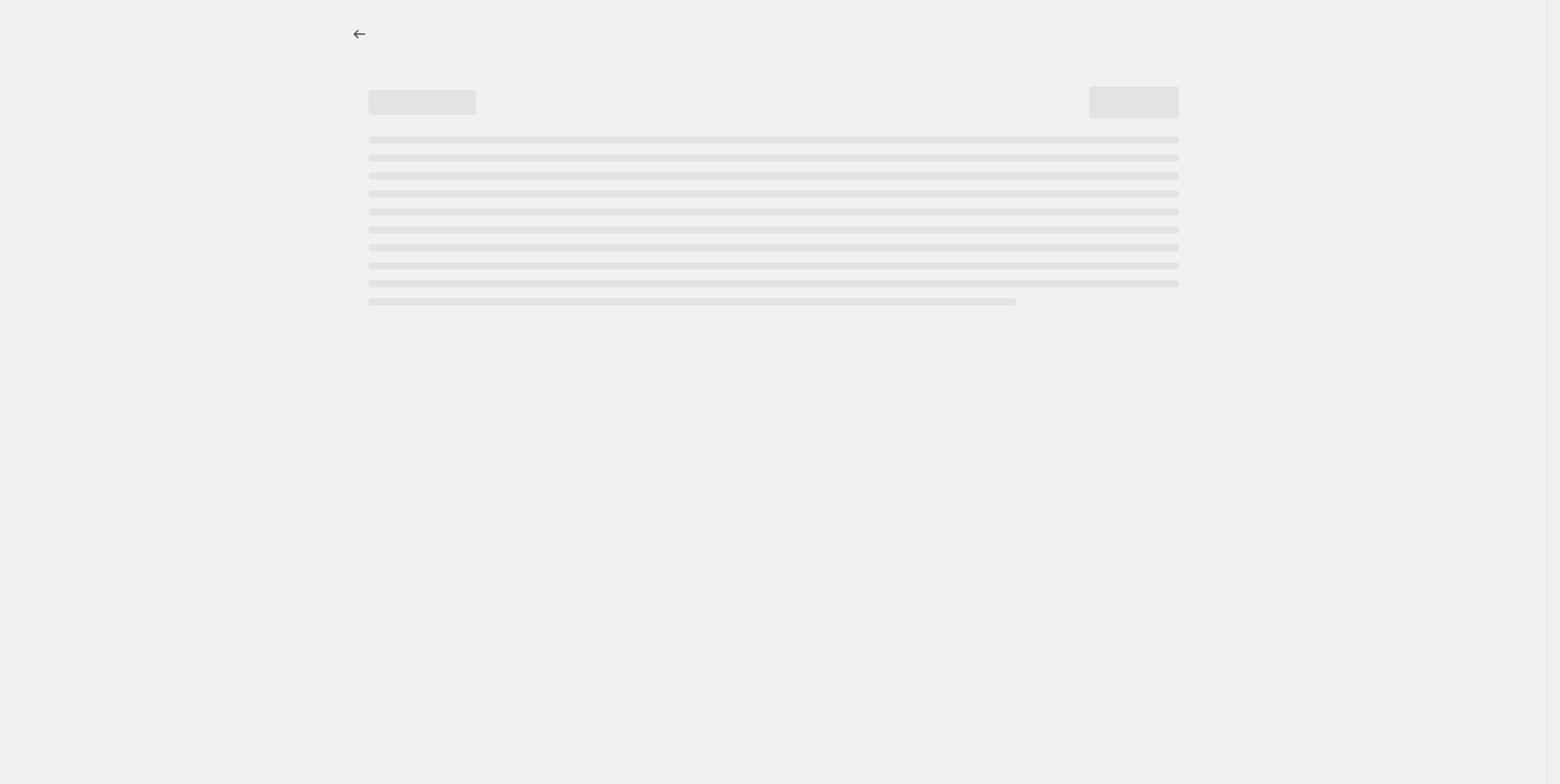
select select "percentage"
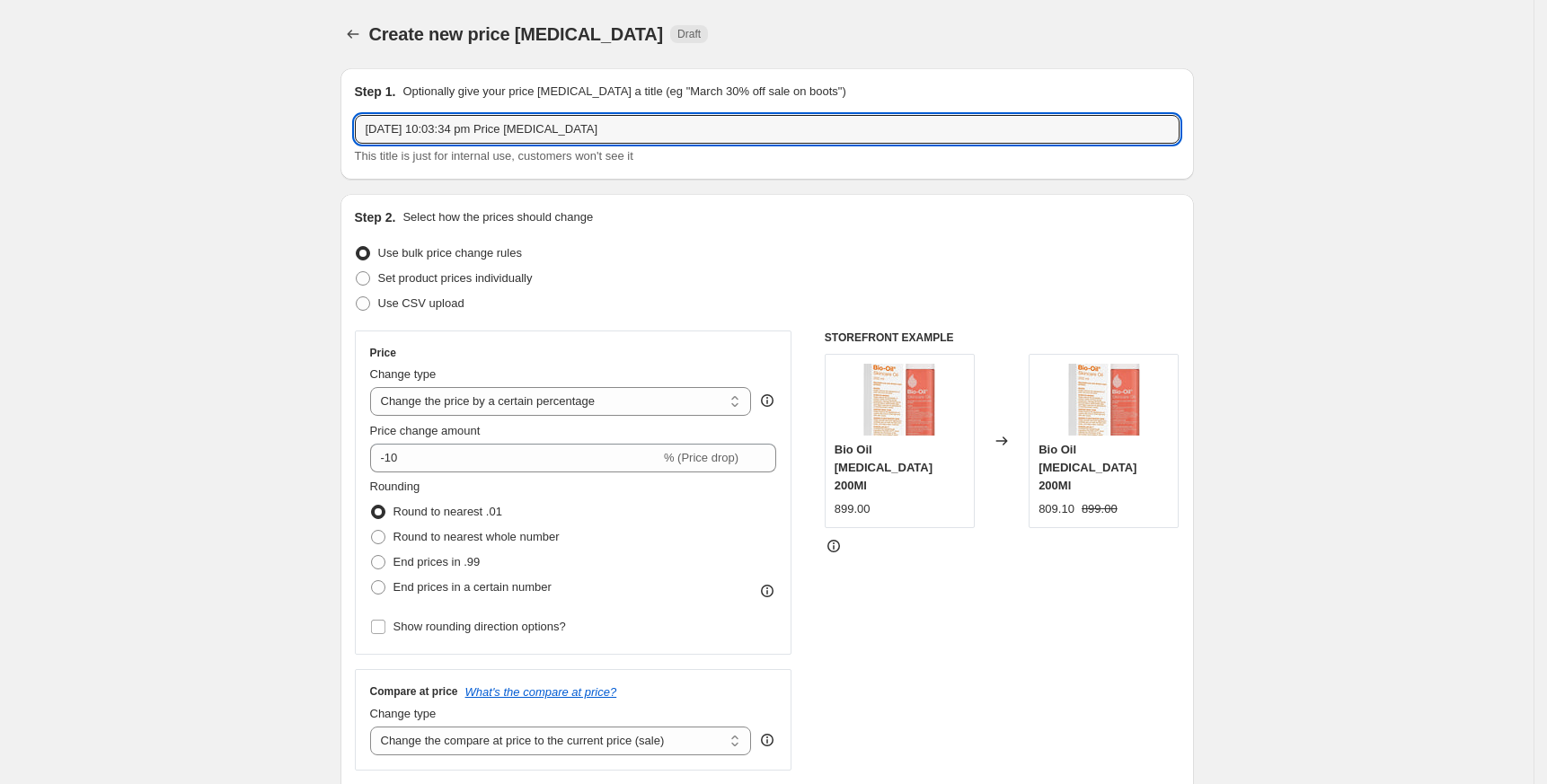
drag, startPoint x: 647, startPoint y: 122, endPoint x: -8, endPoint y: 144, distance: 655.4
click at [0, 144] on html "Home Settings Plans Skip to content Create new price [MEDICAL_DATA]. This page …" at bounding box center [774, 392] width 1547 height 784
paste input "Soralone"
type input "Soralone 25%"
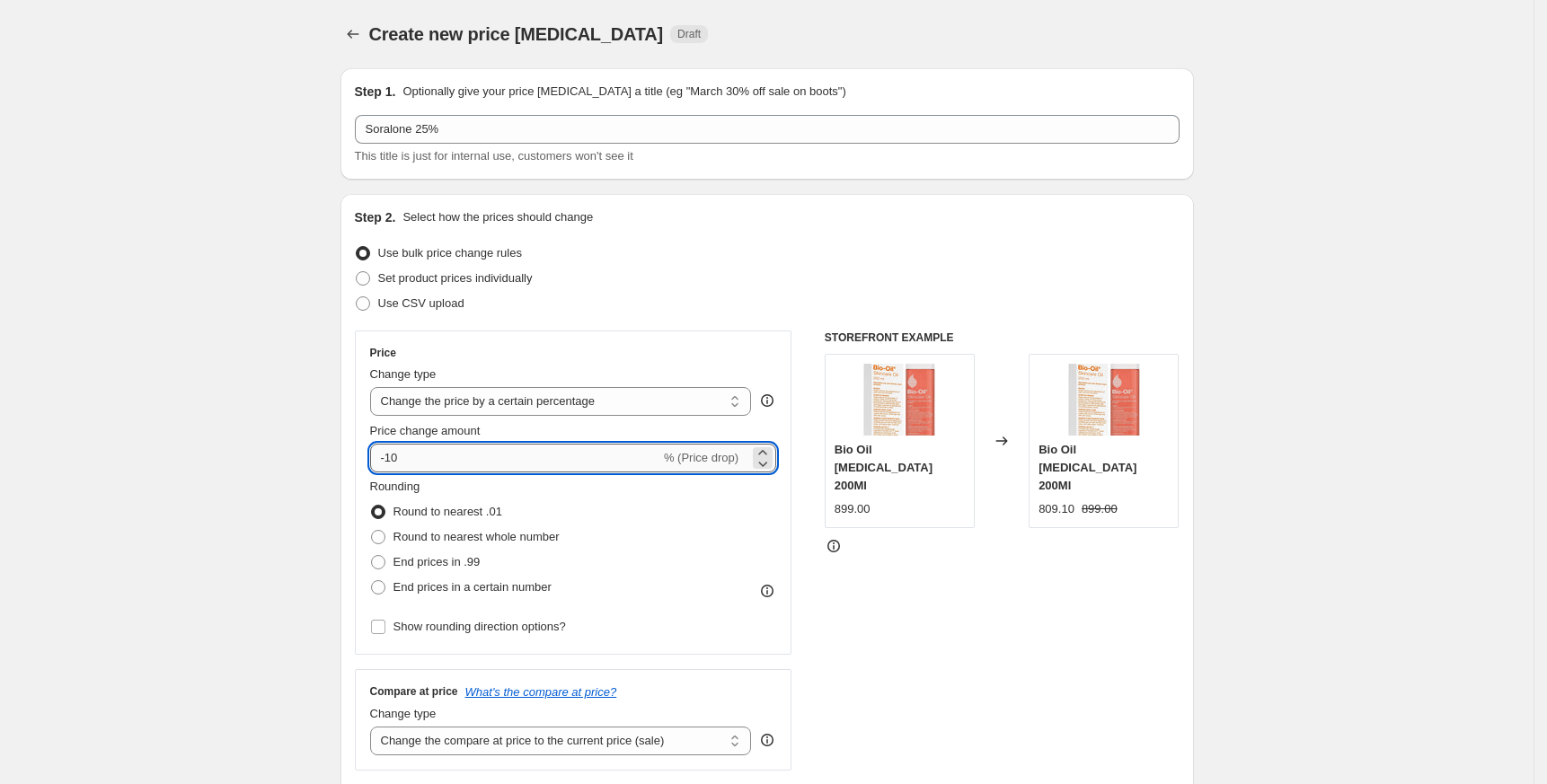
drag, startPoint x: 393, startPoint y: 458, endPoint x: 508, endPoint y: 452, distance: 115.2
click at [508, 452] on input "-10" at bounding box center [515, 457] width 290 height 29
type input "-25"
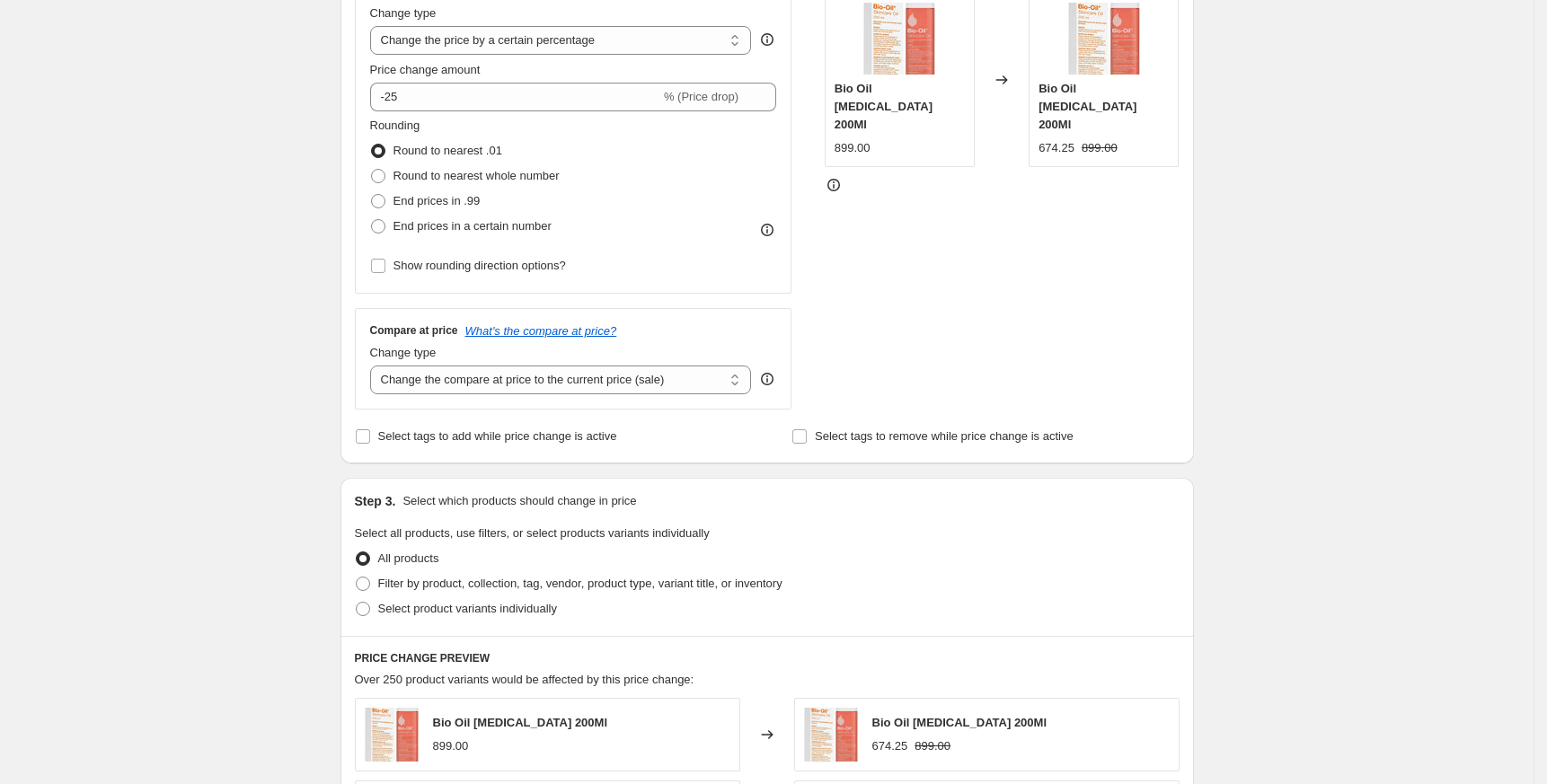
scroll to position [718, 0]
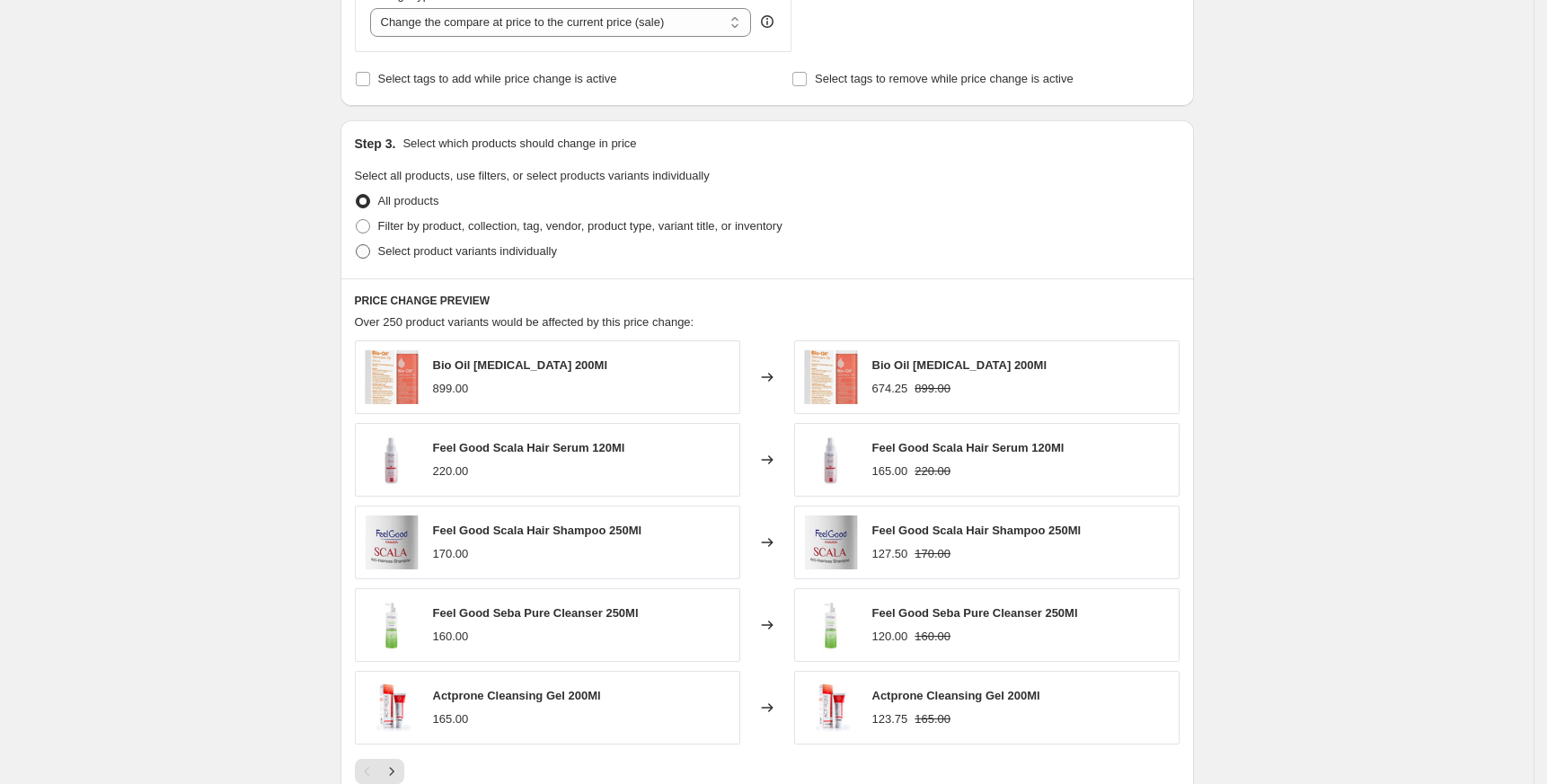
click at [442, 256] on span "Select product variants individually" at bounding box center [467, 251] width 179 height 14
click at [357, 245] on input "Select product variants individually" at bounding box center [356, 244] width 1 height 1
radio input "true"
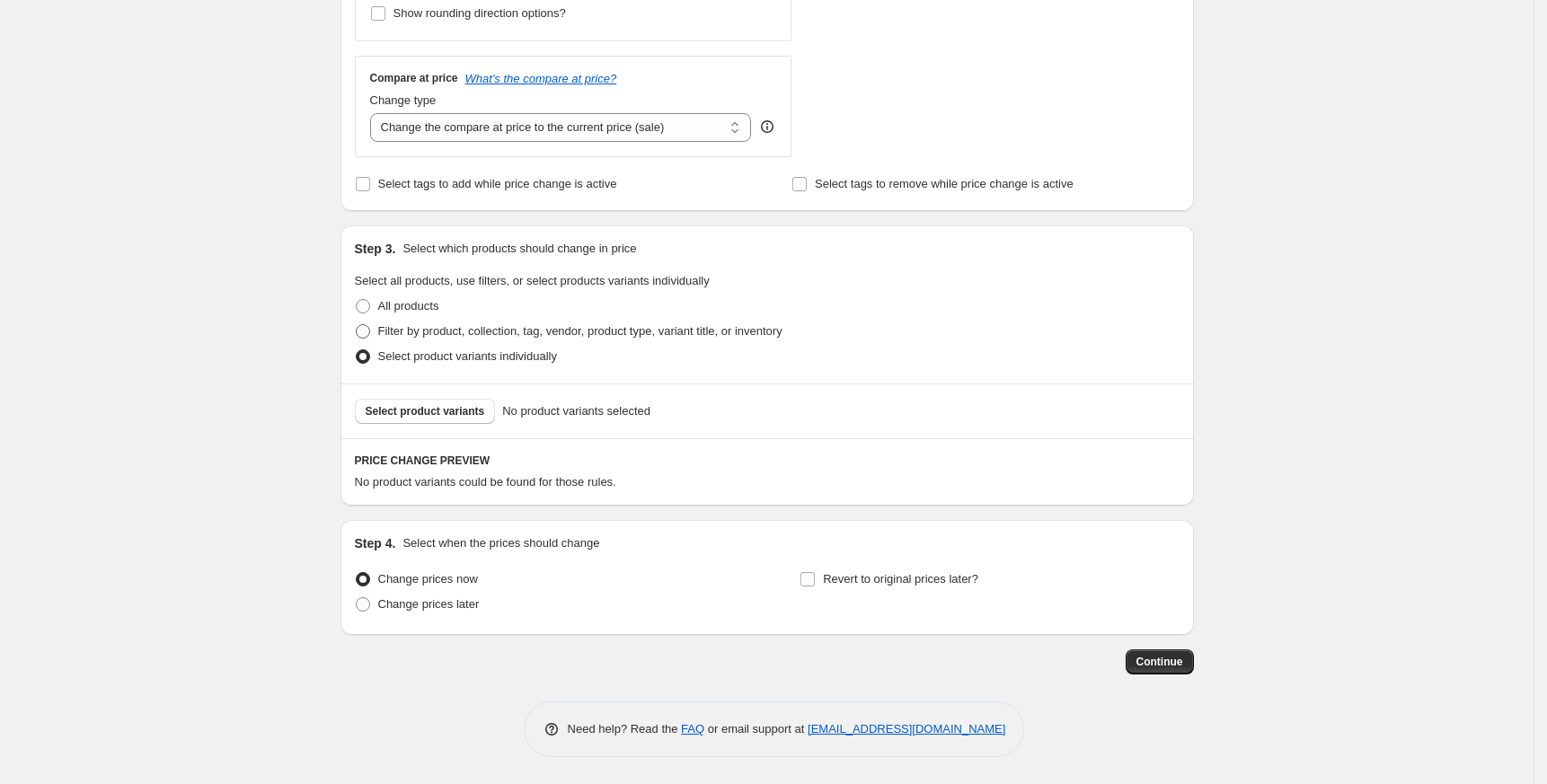
scroll to position [613, 0]
click at [443, 403] on button "Select product variants" at bounding box center [426, 410] width 141 height 25
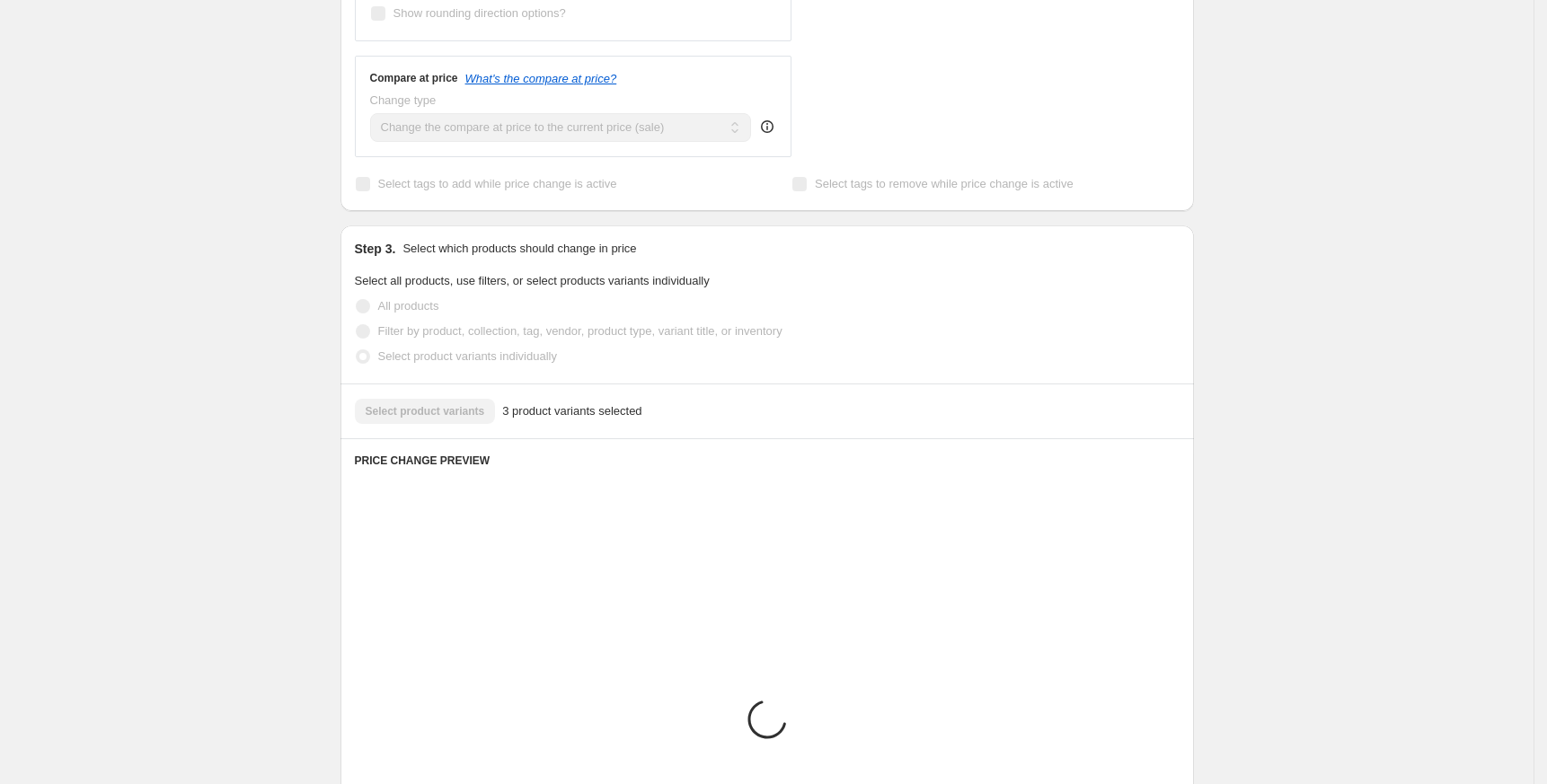
scroll to position [901, 0]
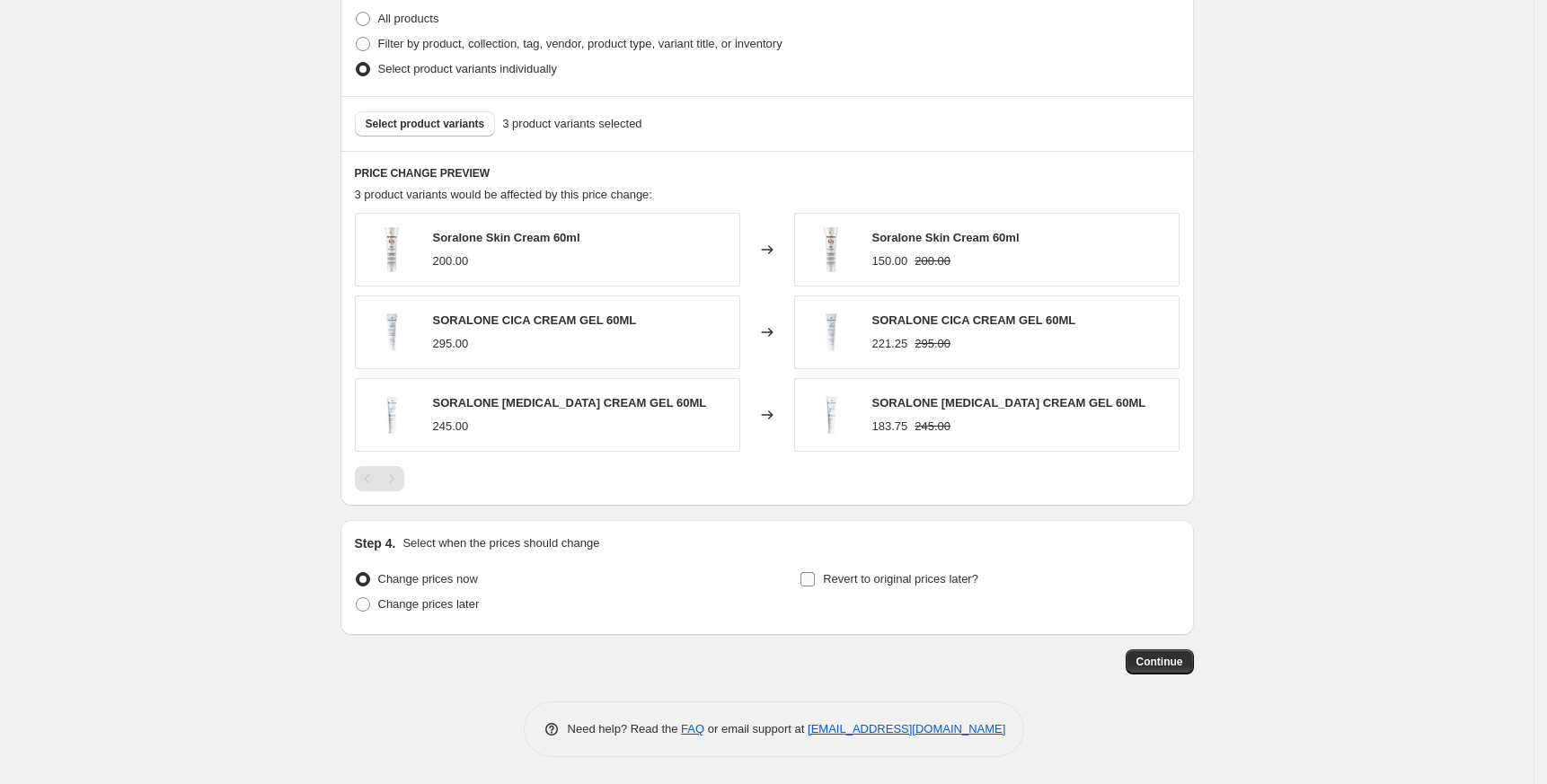
click at [935, 578] on span "Revert to original prices later?" at bounding box center [901, 579] width 155 height 14
click at [815, 578] on input "Revert to original prices later?" at bounding box center [807, 579] width 14 height 14
checkbox input "true"
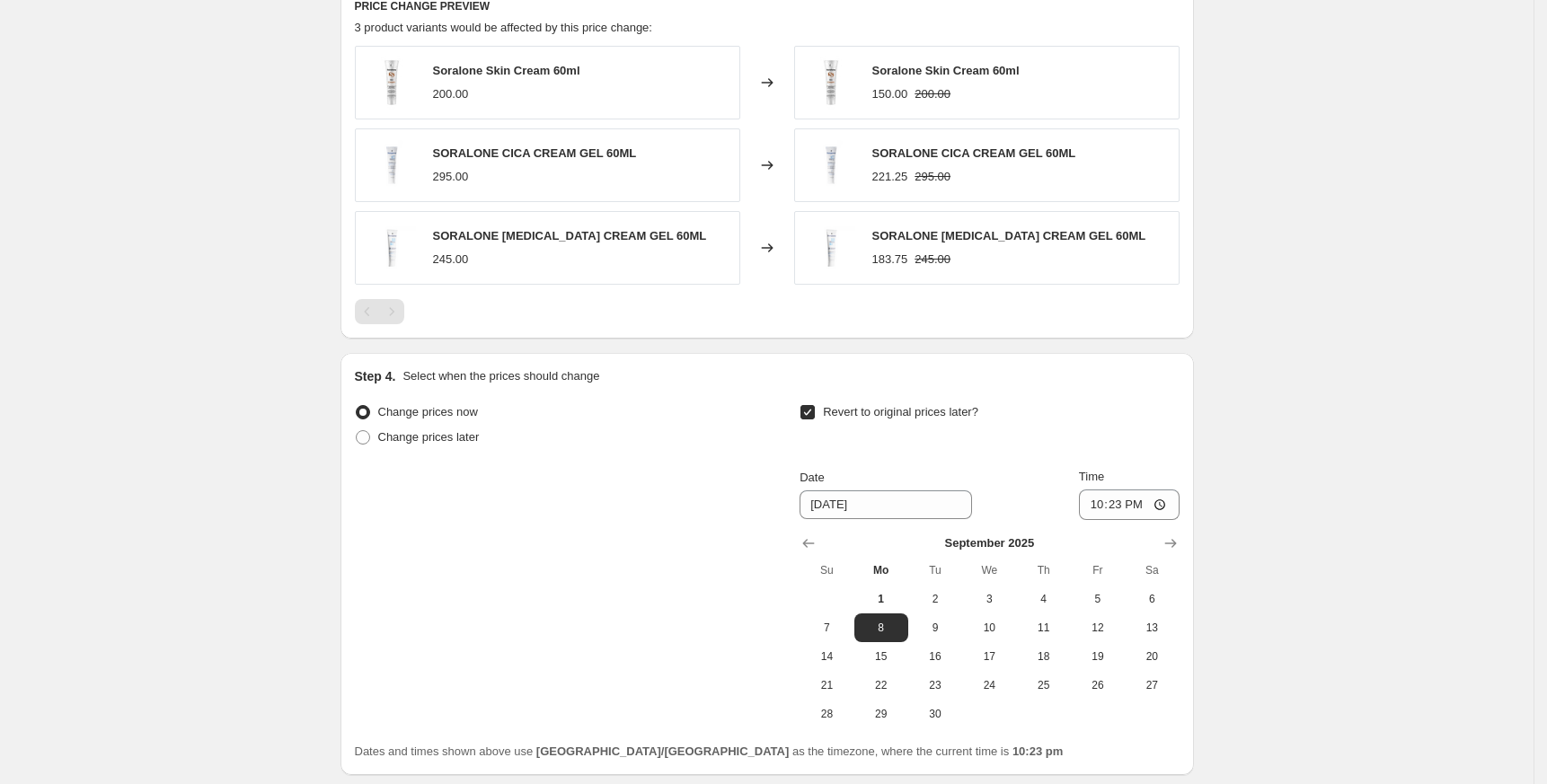
scroll to position [1208, 0]
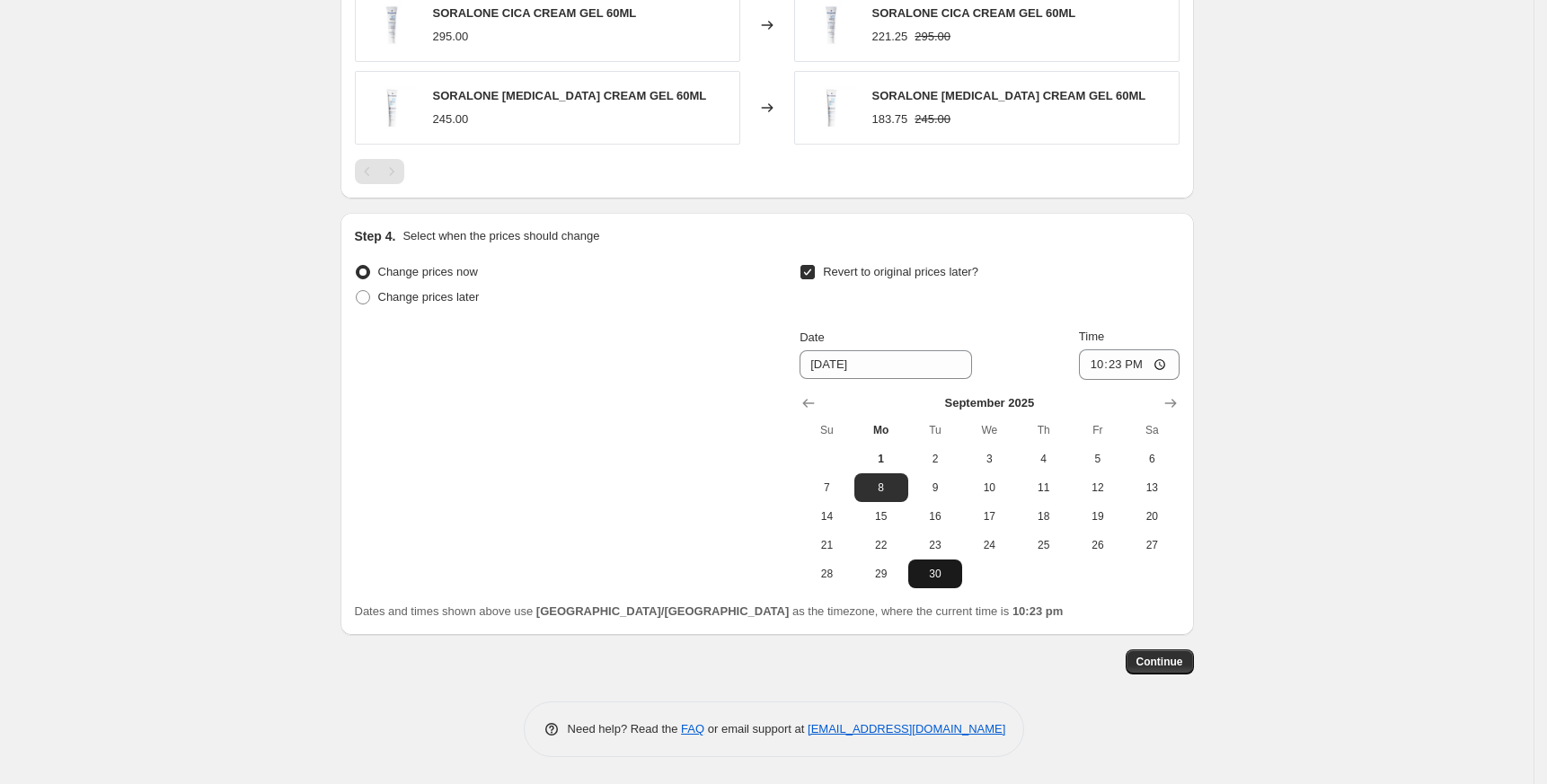
click at [921, 577] on span "30" at bounding box center [936, 573] width 40 height 14
type input "[DATE]"
click at [1105, 374] on input "22:23" at bounding box center [1128, 365] width 100 height 31
type input "23:59"
click at [1143, 668] on span "Continue" at bounding box center [1159, 662] width 47 height 14
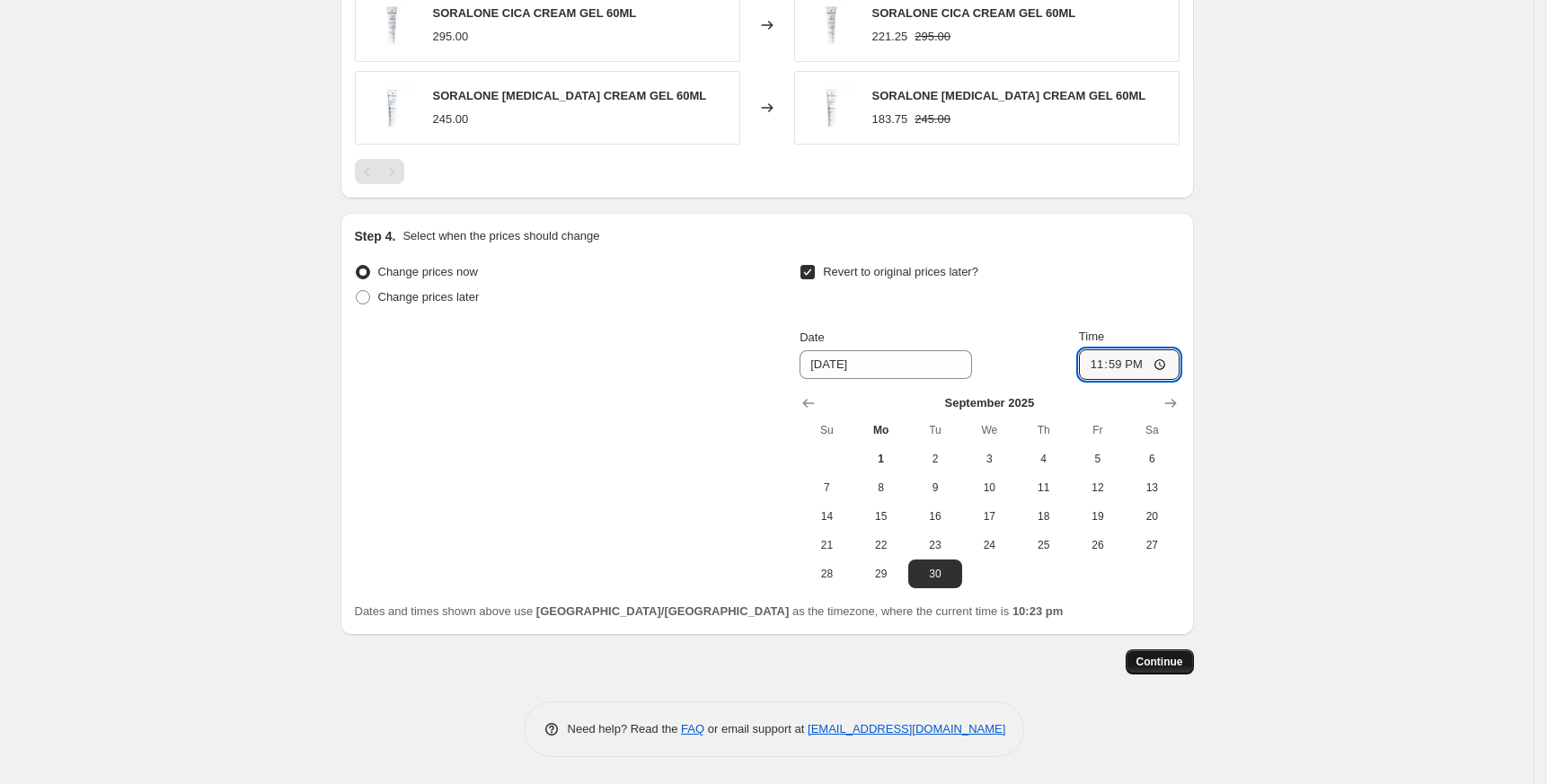
scroll to position [0, 0]
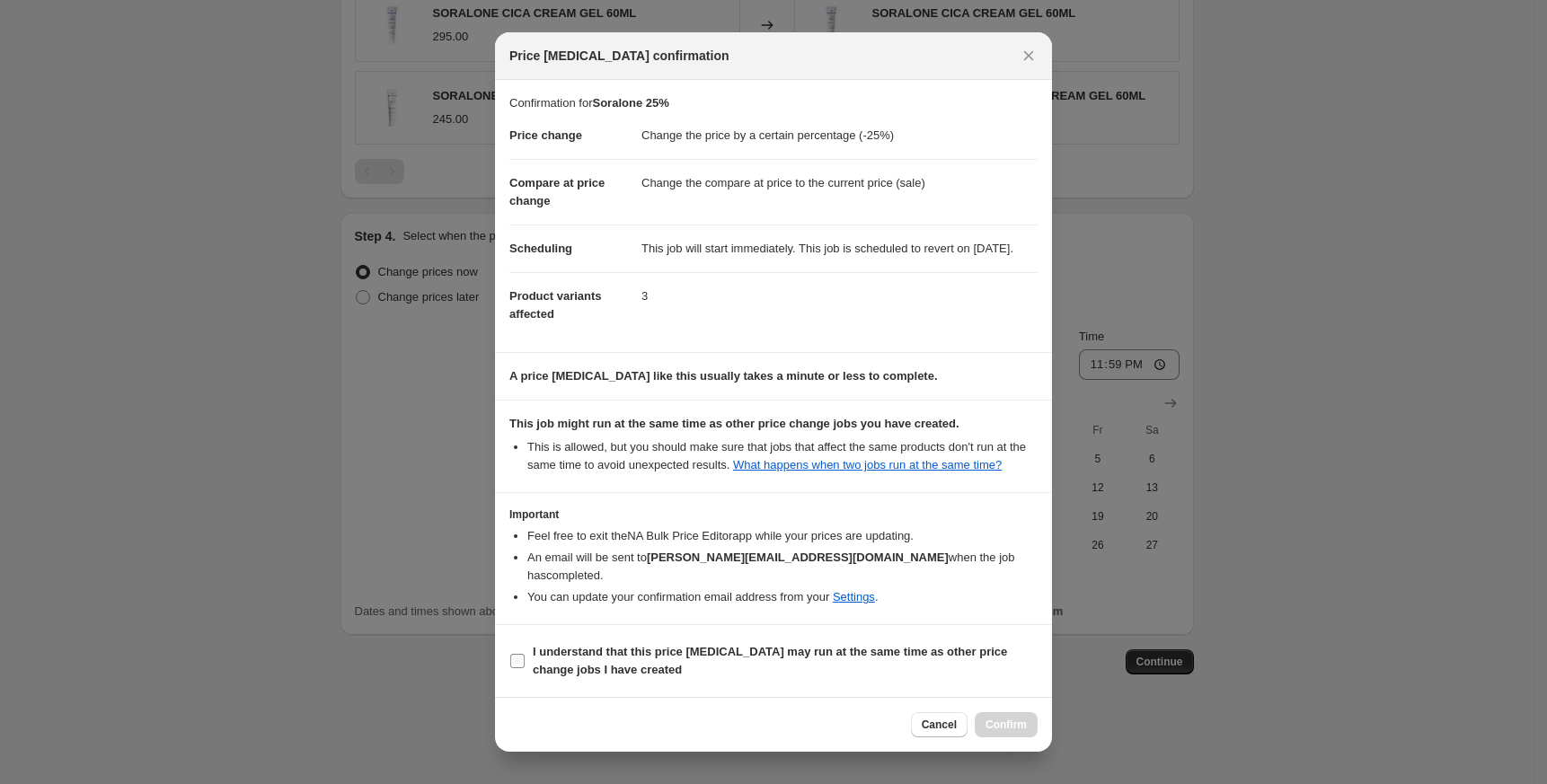
click at [589, 652] on b "I understand that this price [MEDICAL_DATA] may run at the same time as other p…" at bounding box center [770, 661] width 474 height 32
click at [525, 654] on input "I understand that this price [MEDICAL_DATA] may run at the same time as other p…" at bounding box center [517, 661] width 14 height 14
checkbox input "true"
click at [1021, 733] on button "Confirm" at bounding box center [1005, 724] width 63 height 25
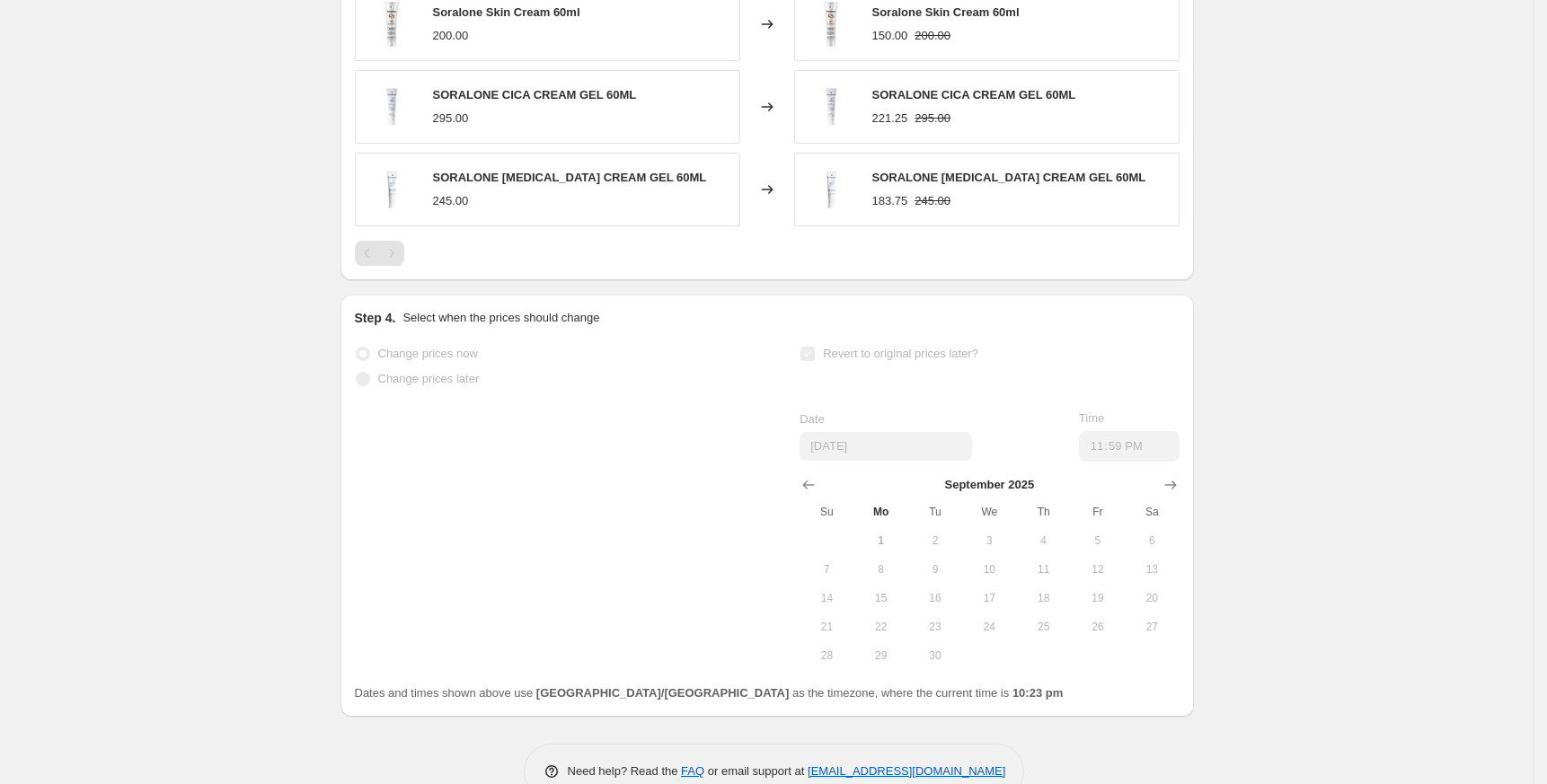
select select "percentage"
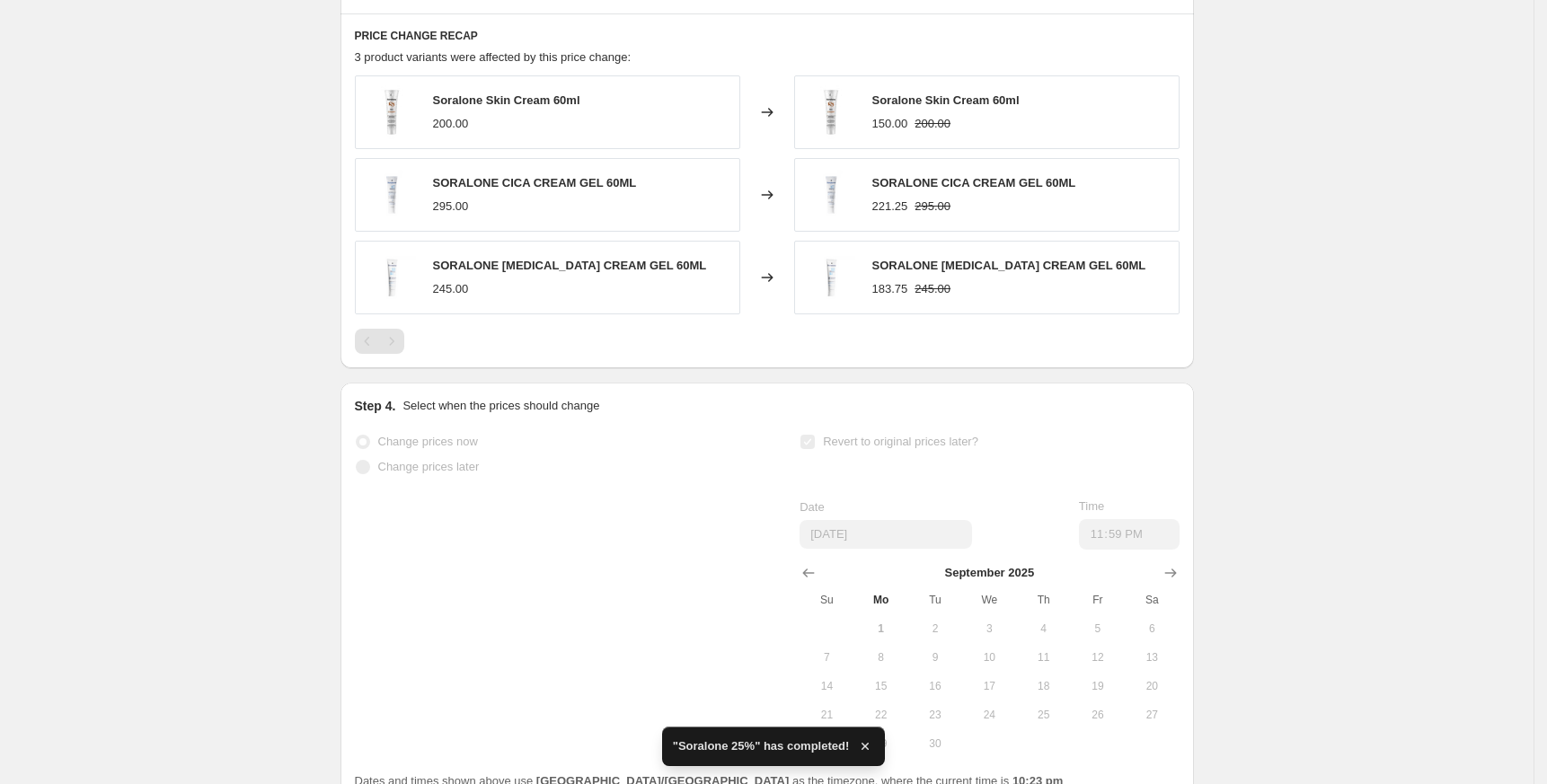
scroll to position [0, 0]
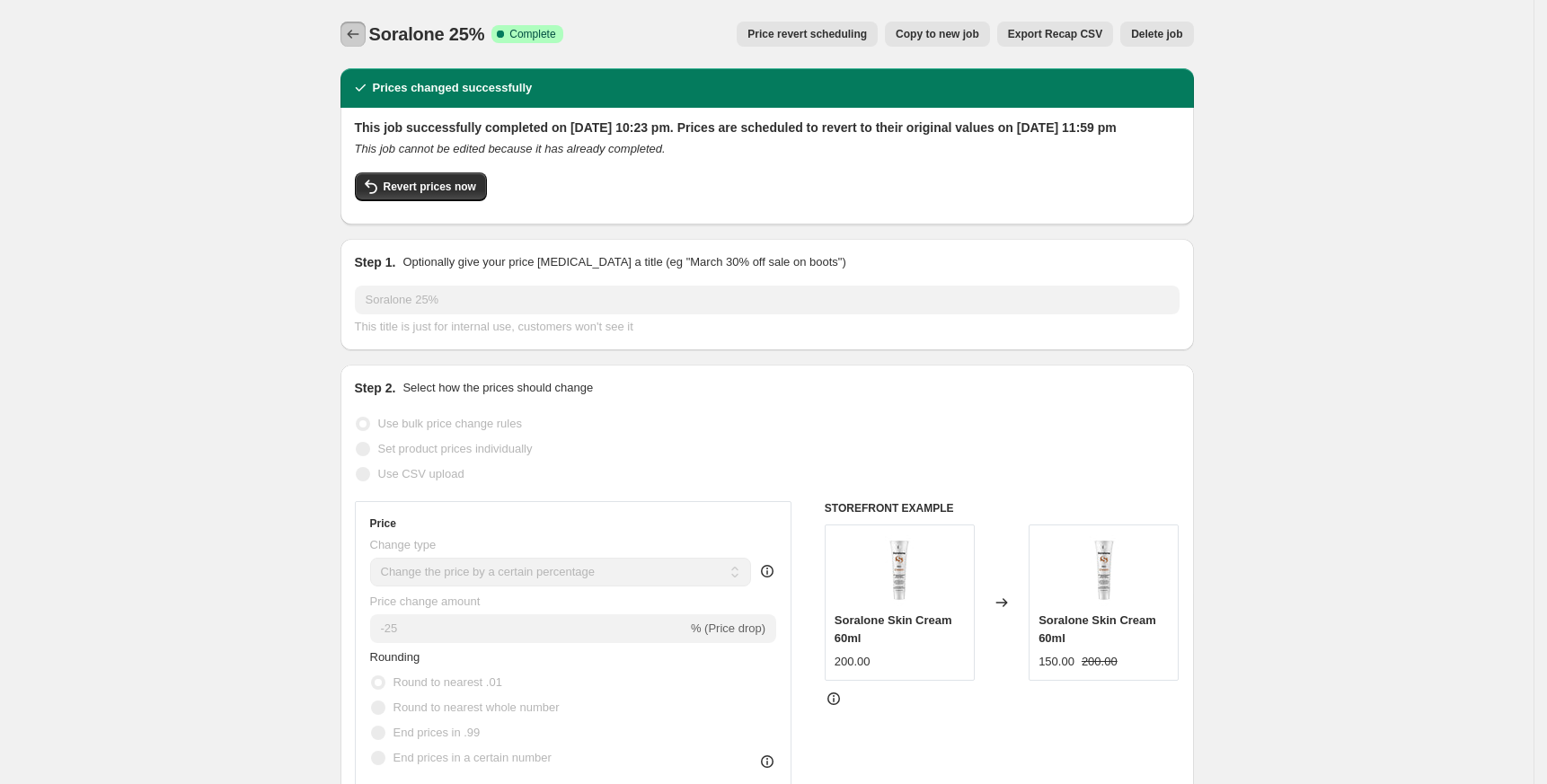
click at [366, 25] on button "Price change jobs" at bounding box center [352, 34] width 25 height 25
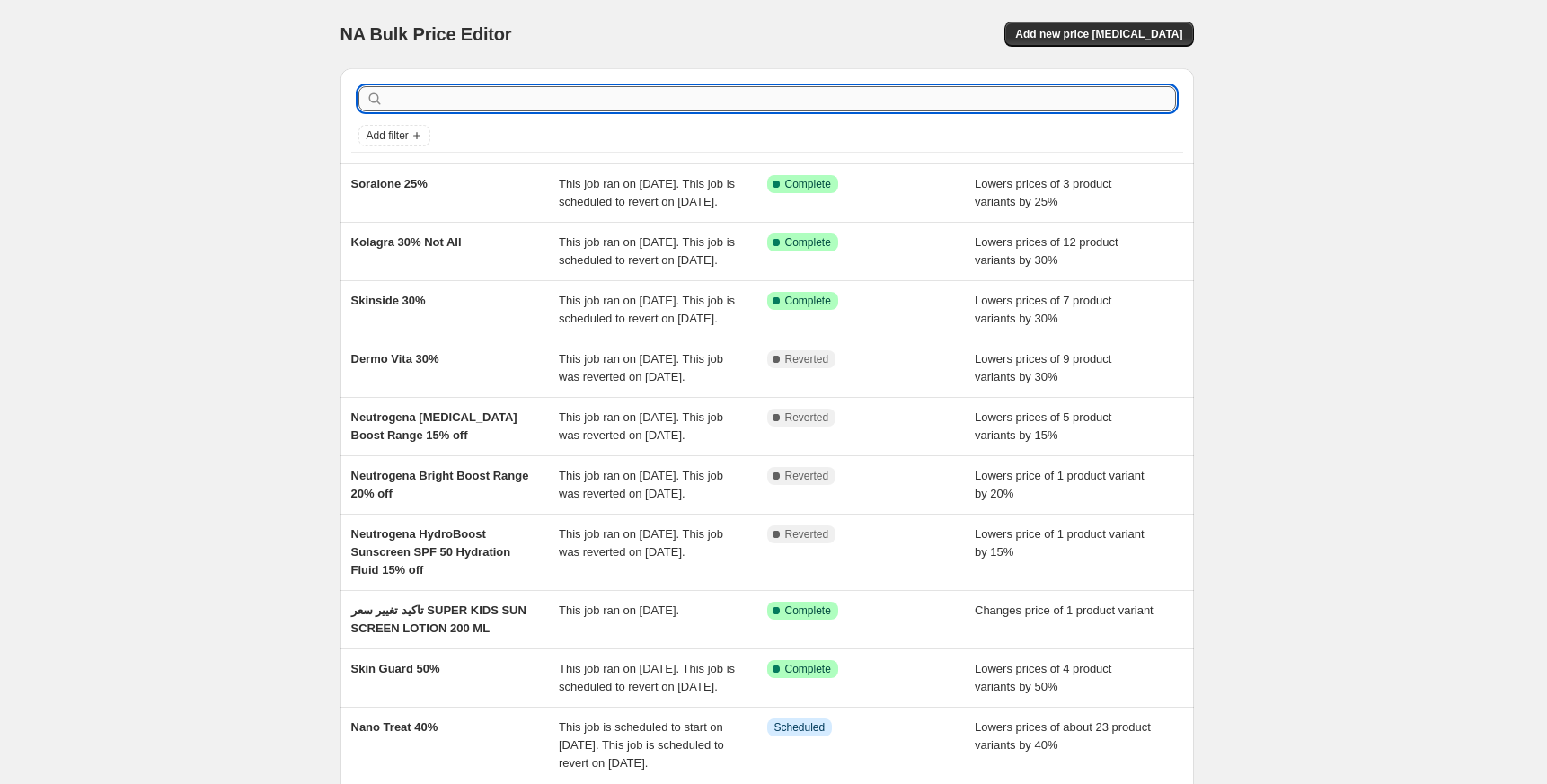
click at [443, 107] on input "text" at bounding box center [780, 98] width 788 height 25
paste input "Nano Treat"
type input "Nano Treat"
